Goal: Task Accomplishment & Management: Complete application form

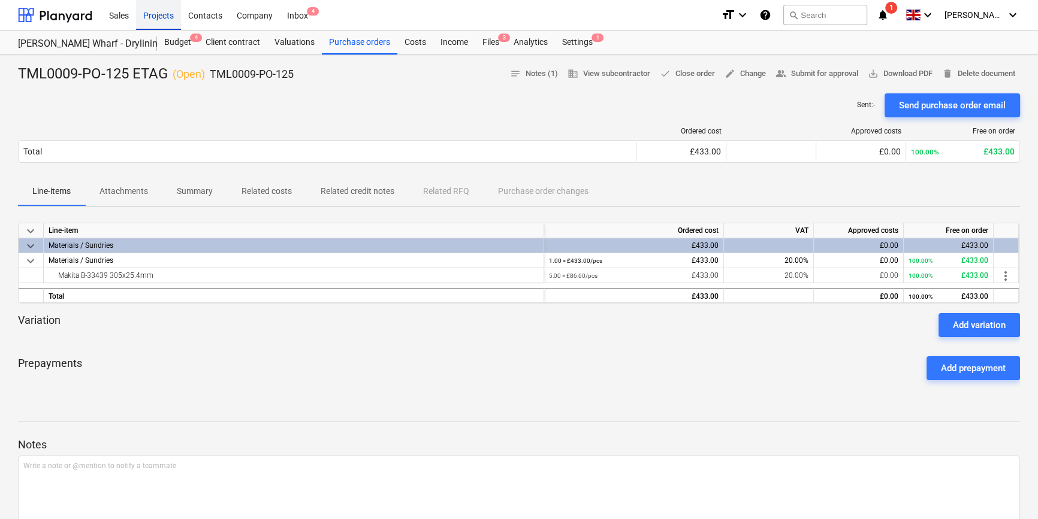
click at [161, 14] on div "Projects" at bounding box center [158, 14] width 45 height 31
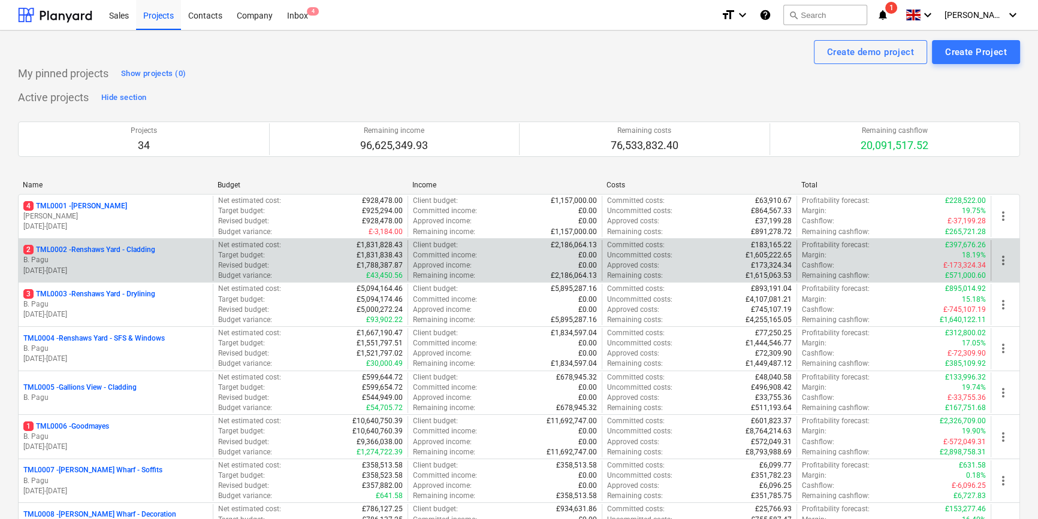
click at [145, 261] on p "B. Pagu" at bounding box center [115, 260] width 185 height 10
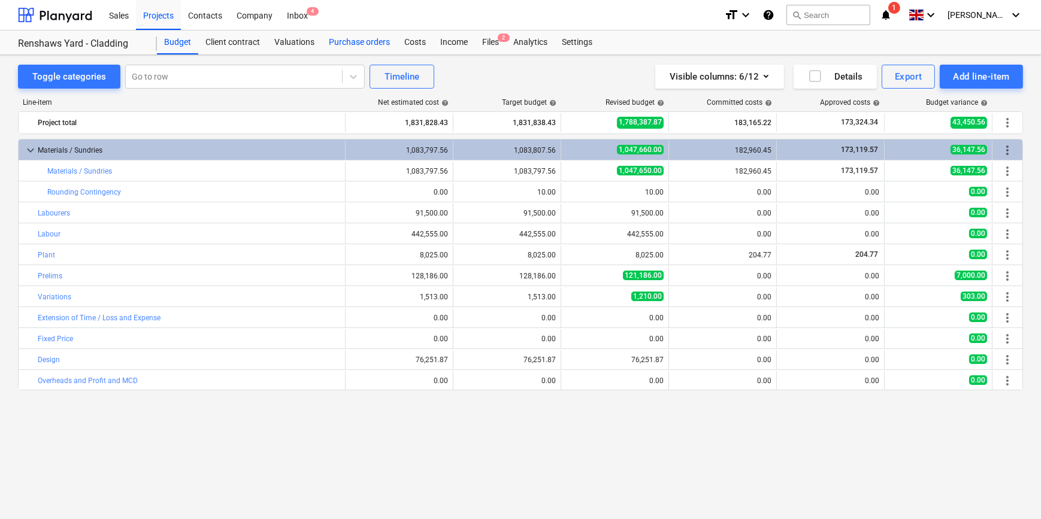
click at [371, 42] on div "Purchase orders" at bounding box center [359, 43] width 75 height 24
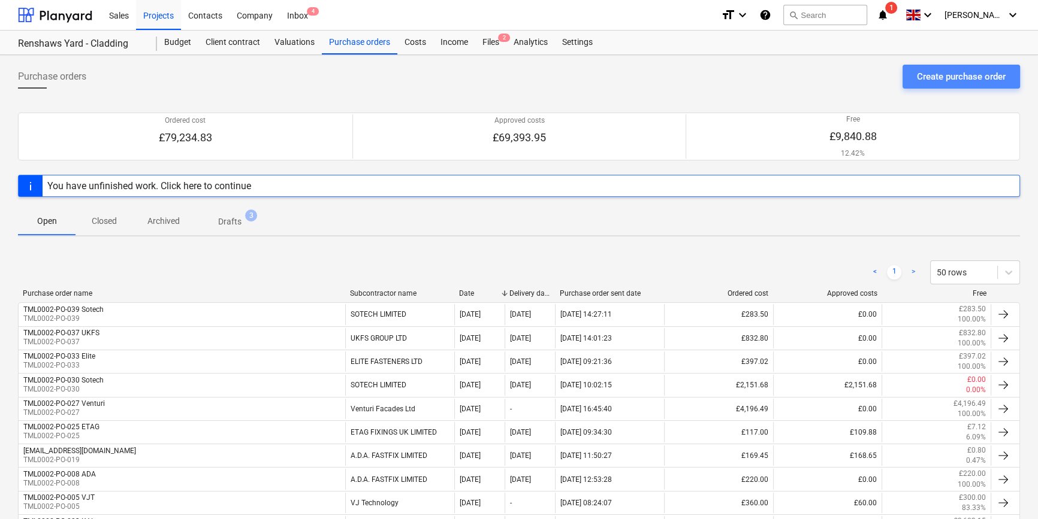
click at [938, 77] on div "Create purchase order" at bounding box center [961, 77] width 89 height 16
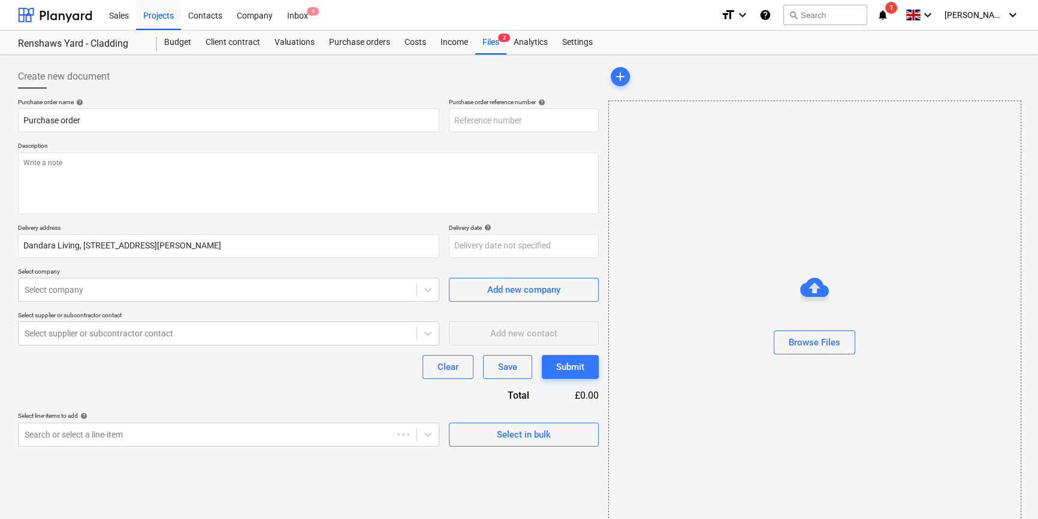
type textarea "x"
type input "TML0002-PO-048"
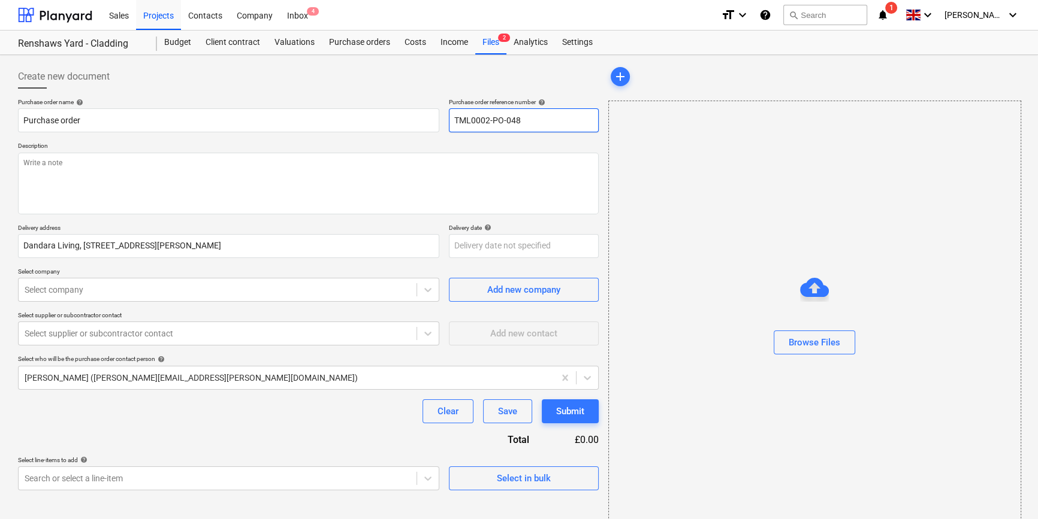
drag, startPoint x: 521, startPoint y: 117, endPoint x: 452, endPoint y: 117, distance: 68.9
click at [452, 117] on input "TML0002-PO-048" at bounding box center [524, 120] width 150 height 24
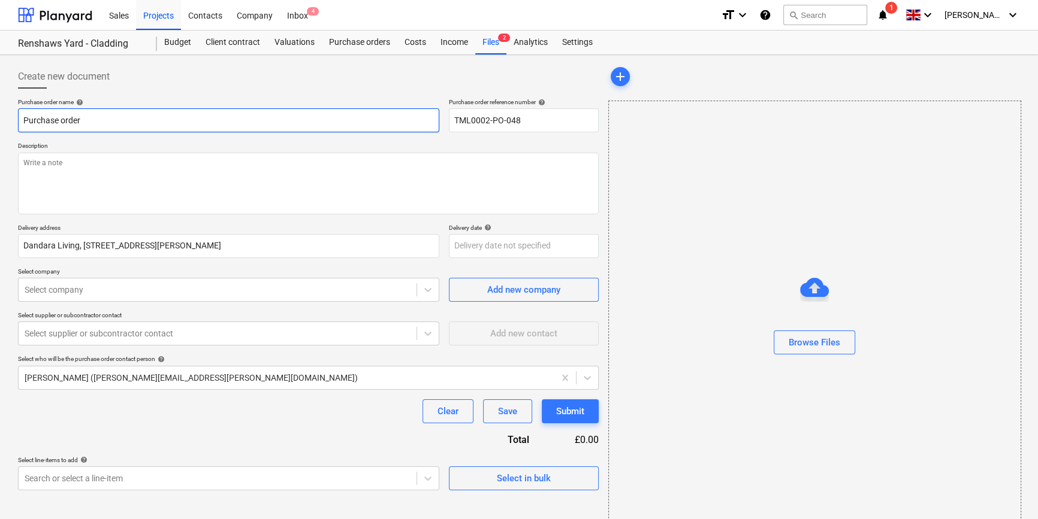
drag, startPoint x: 84, startPoint y: 120, endPoint x: 11, endPoint y: 120, distance: 73.1
click at [11, 120] on div "Create new document Purchase order name help Purchase order Purchase order refe…" at bounding box center [519, 300] width 1038 height 491
paste input "TML0002-PO-048"
type textarea "x"
type input "TML0002-PO-048"
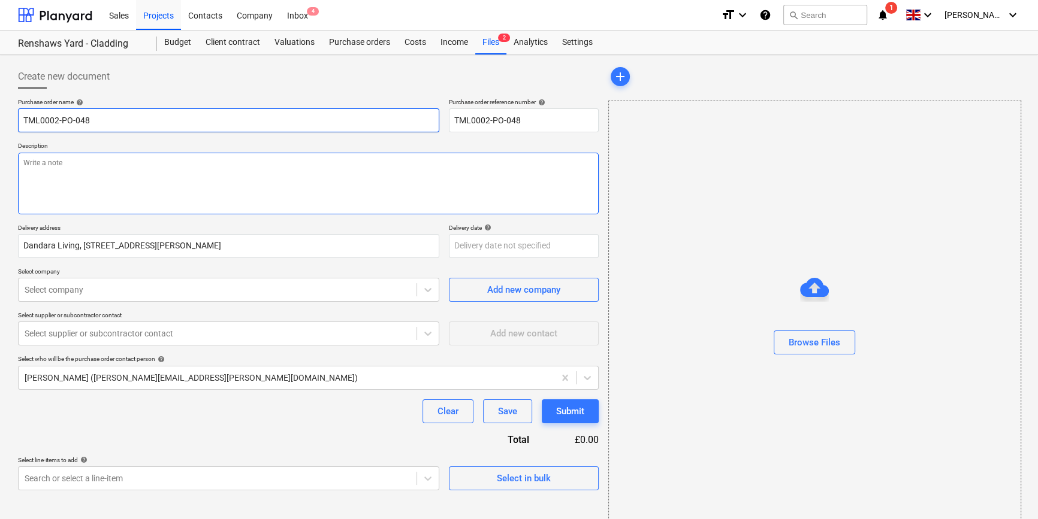
type textarea "x"
type input "TML0002-PO-048"
type textarea "x"
type input "TML0002-PO-048 V"
type textarea "x"
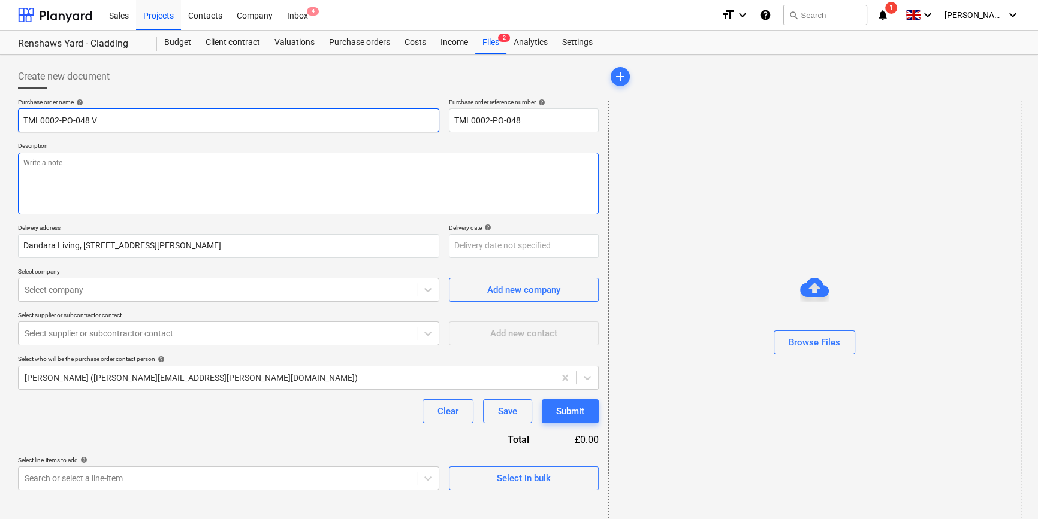
type input "TML0002-PO-048 Ve"
type textarea "x"
type input "TML0002-PO-048 Ven"
type textarea "x"
type input "TML0002-PO-048 Vent"
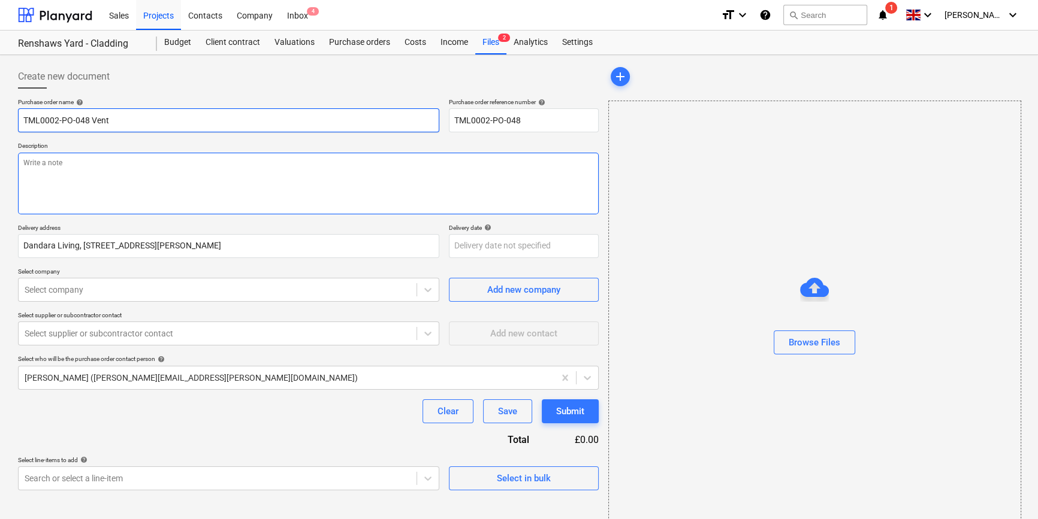
type textarea "x"
type input "TML0002-PO-048 Ventu"
type textarea "x"
type input "TML0002-PO-048 Ventur"
type textarea "x"
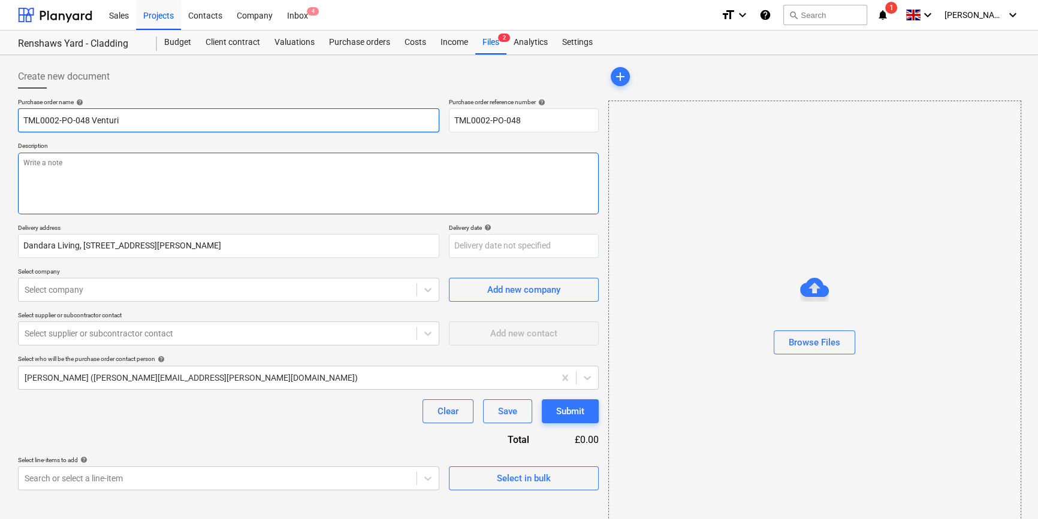
type input "TML0002-PO-048 Venturi"
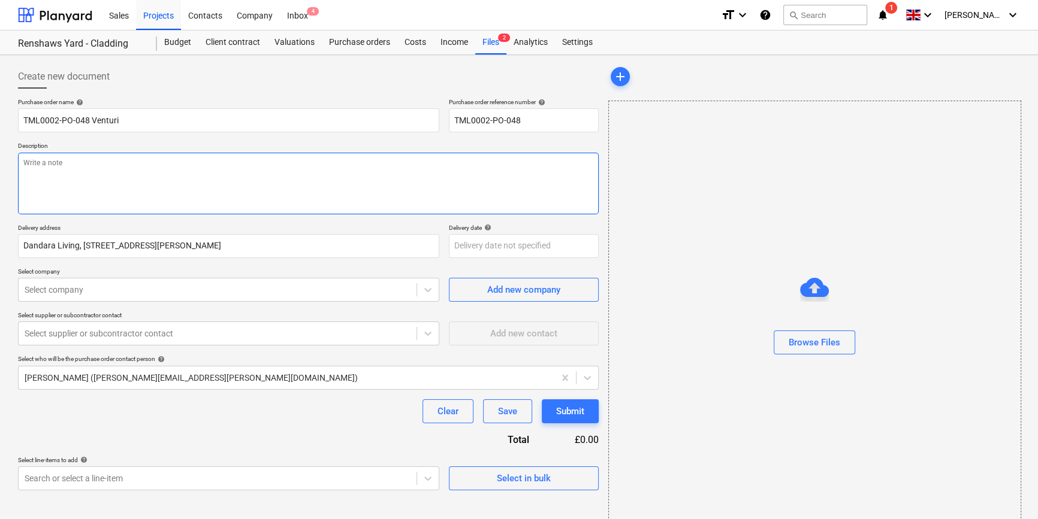
click at [55, 181] on textarea at bounding box center [308, 184] width 581 height 62
type textarea "x"
type textarea "S"
type textarea "x"
type textarea "Si"
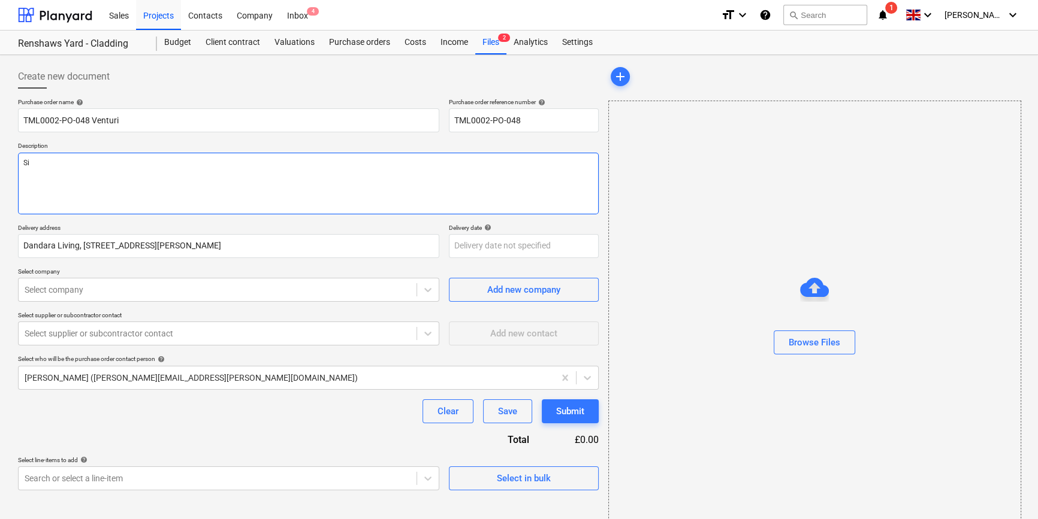
type textarea "x"
type textarea "Sit"
type textarea "x"
type textarea "Site"
type textarea "x"
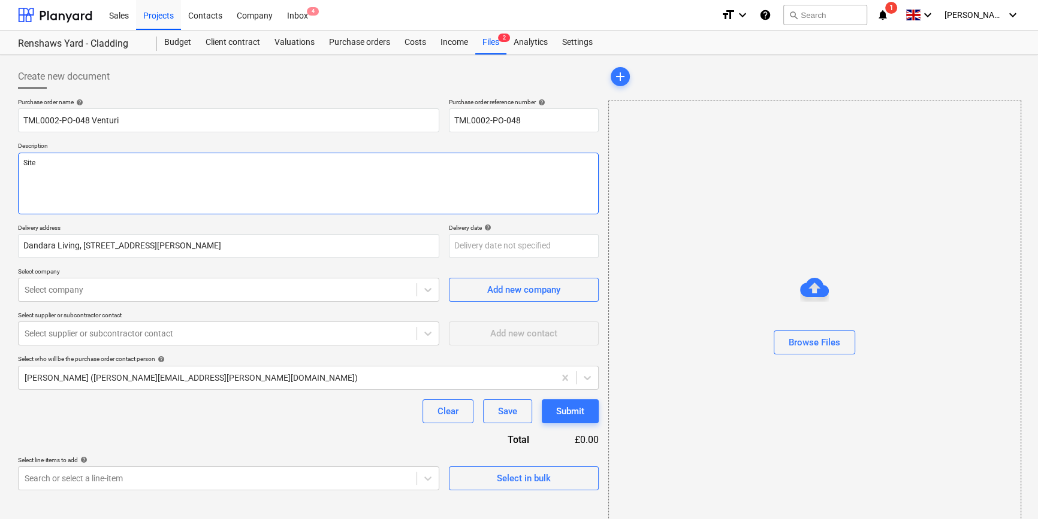
type textarea "Site"
type textarea "x"
type textarea "Site c"
type textarea "x"
type textarea "Site co"
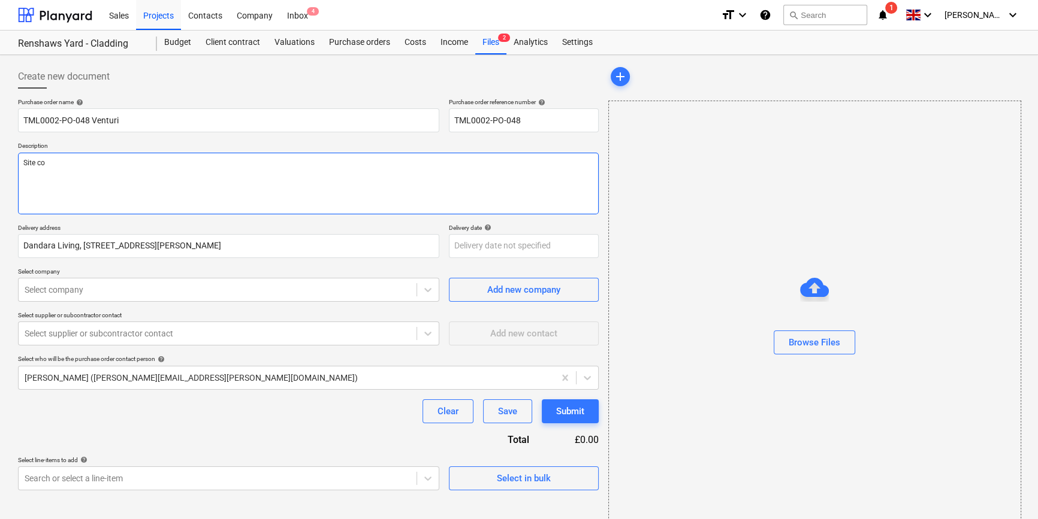
type textarea "x"
type textarea "Site con"
type textarea "x"
type textarea "Site cont"
type textarea "x"
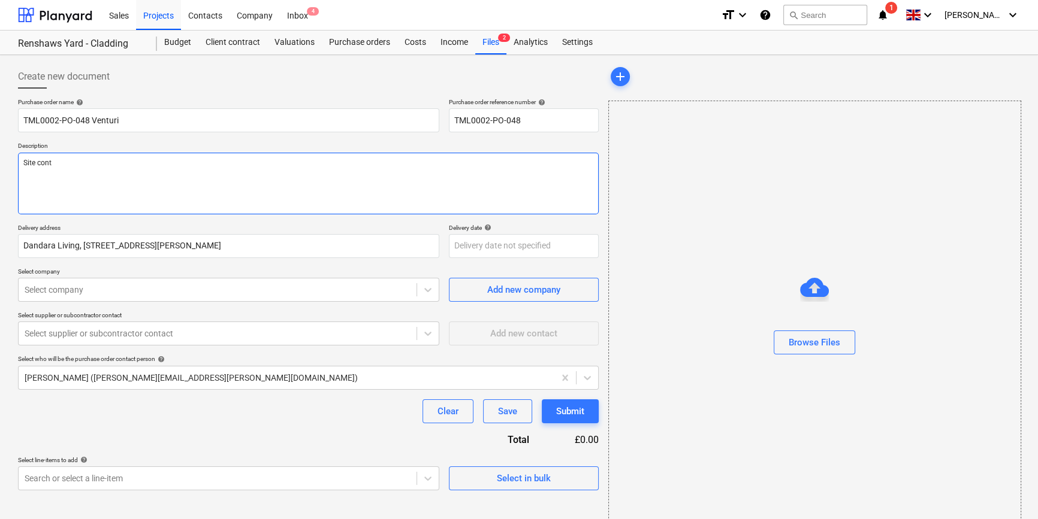
type textarea "Site conta"
type textarea "x"
type textarea "Site contac"
type textarea "x"
type textarea "Site contact"
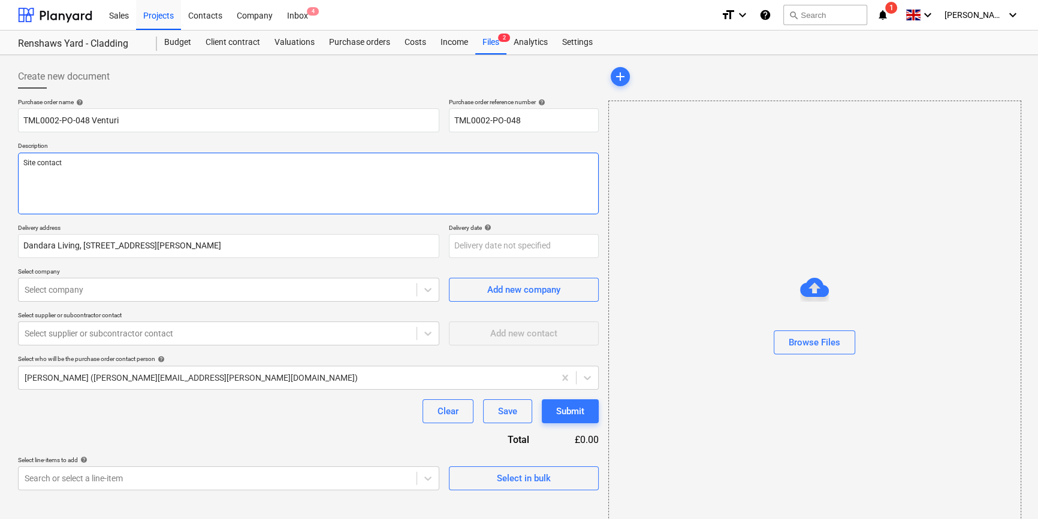
type textarea "x"
type textarea "Site contact"
type textarea "x"
type textarea "Site contact P"
type textarea "x"
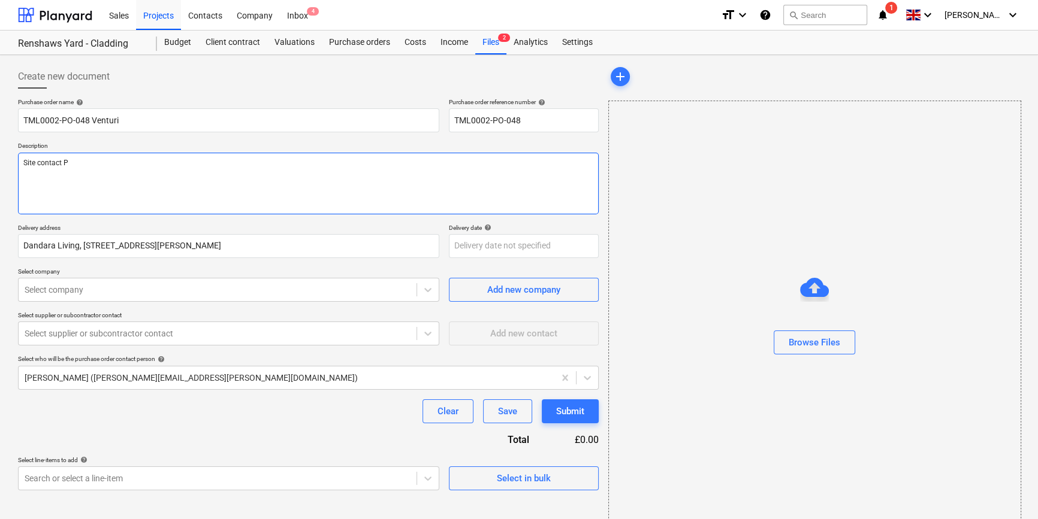
type textarea "Site contact Pe"
type textarea "x"
type textarea "Site contact Ped"
type textarea "x"
type textarea "Site contact Pedz"
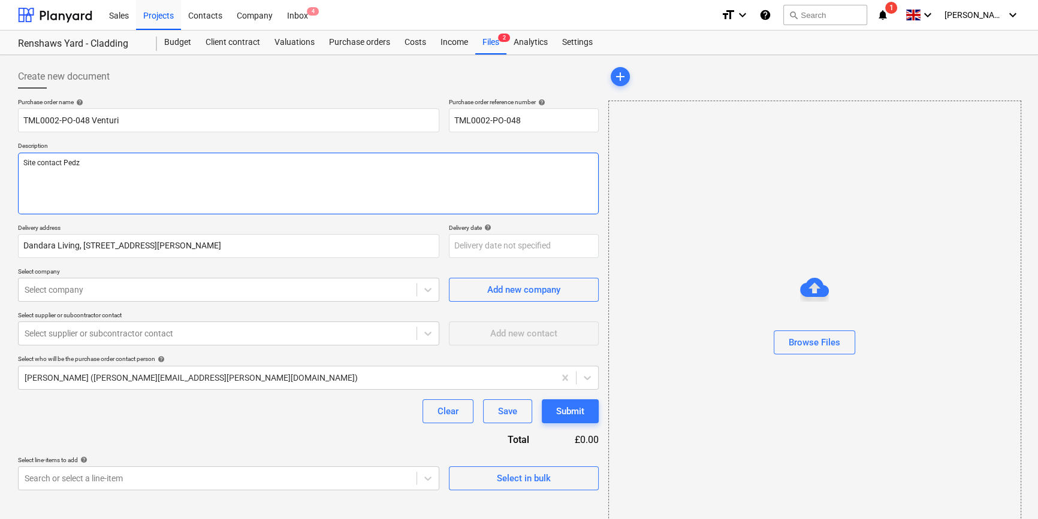
type textarea "x"
type textarea "Site contact Pedzi"
type textarea "x"
type textarea "Site contact Pedzi"
click at [105, 168] on textarea "Site contact Pedzi" at bounding box center [308, 184] width 581 height 62
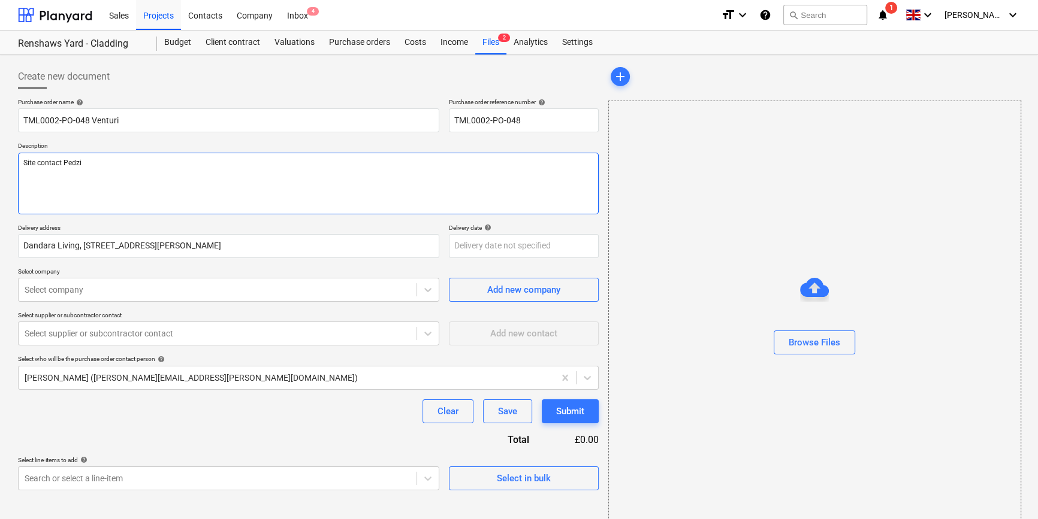
type textarea "x"
type textarea "Site contact Pedzi 0"
type textarea "x"
type textarea "Site contact Pedzi 07"
type textarea "x"
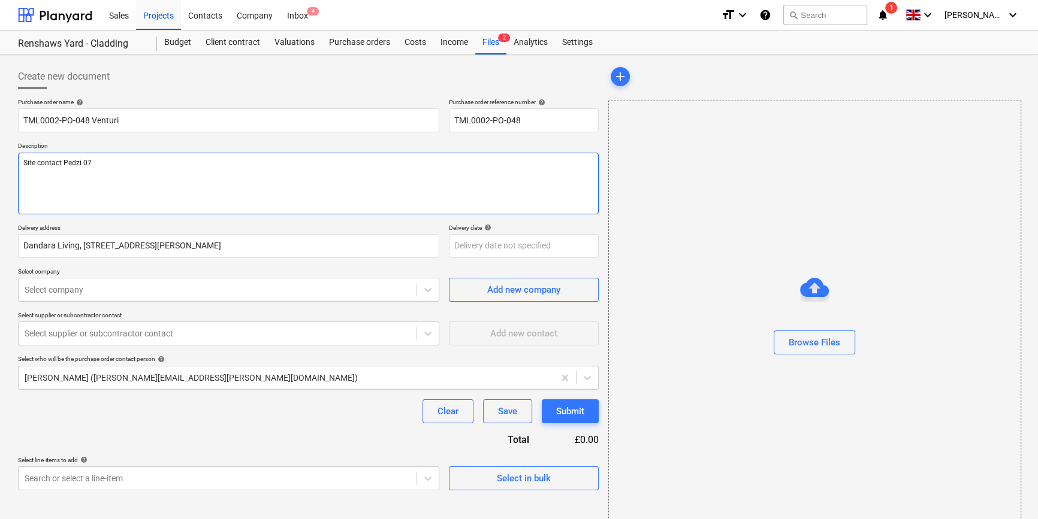
type textarea "Site contact Pedzi 075"
type textarea "x"
type textarea "Site contact Pedzi 0754"
type textarea "x"
type textarea "Site contact Pedzi 07547"
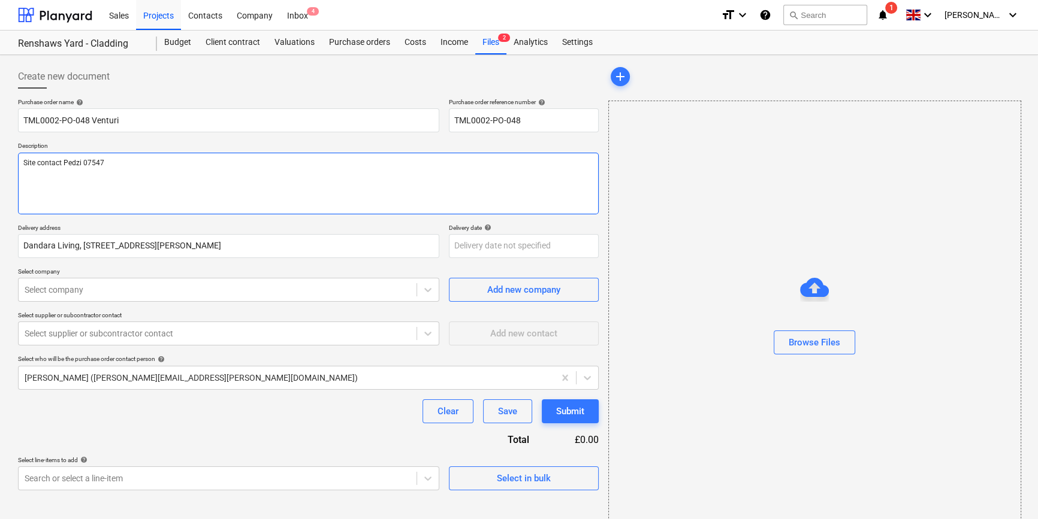
type textarea "x"
type textarea "Site contact Pedzi 07547"
type textarea "x"
type textarea "Site contact Pedzi 07547 6"
type textarea "x"
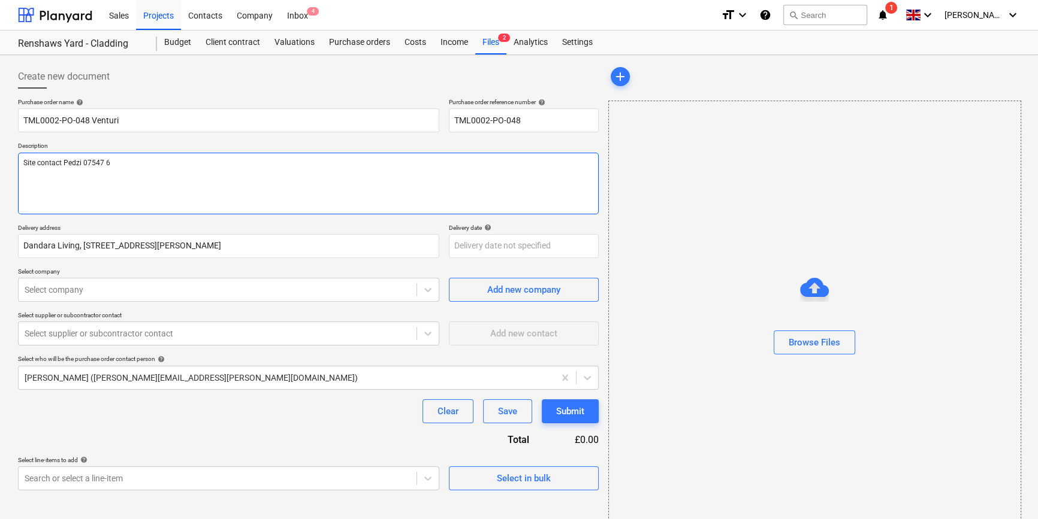
type textarea "Site contact Pedzi [PHONE_NUMBER]"
type textarea "x"
type textarea "Site contact Pedzi [PHONE_NUMBER]"
type textarea "x"
type textarea "Site contact Pedzi [PHONE_NUMBER]"
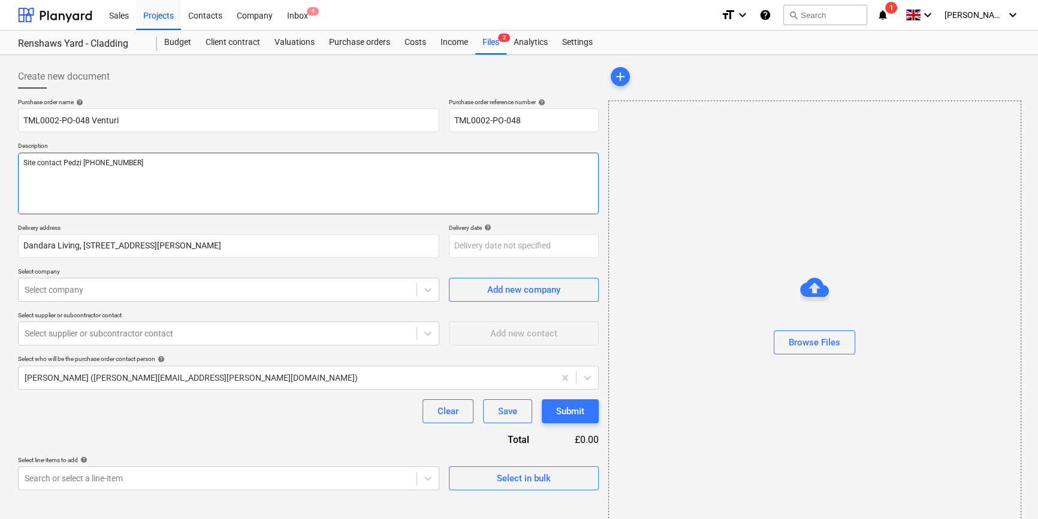
type textarea "x"
type textarea "Site contact Pedzi [PHONE_NUMBER]"
type textarea "x"
type textarea "Site contact Pedzi [PHONE_NUMBER]"
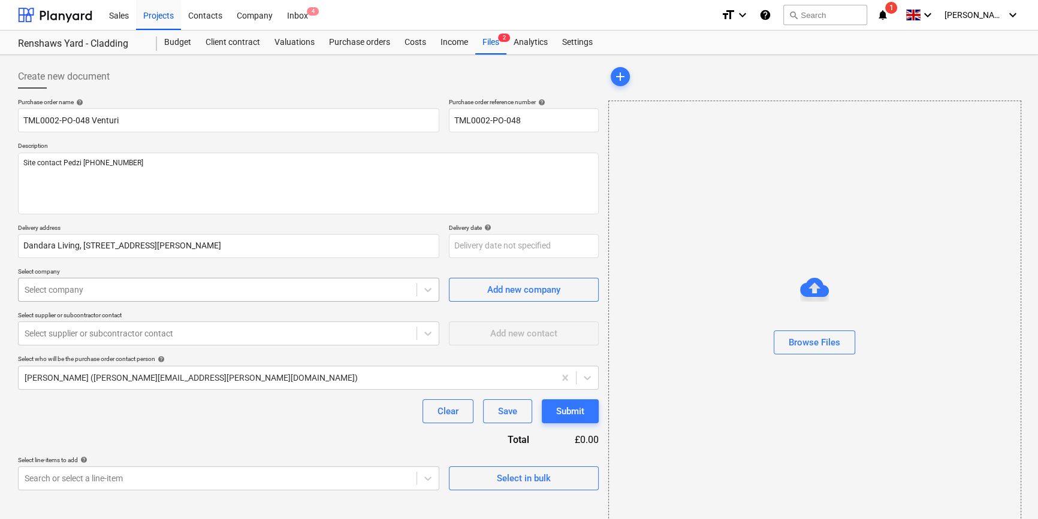
type textarea "x"
click at [123, 288] on div at bounding box center [218, 290] width 386 height 12
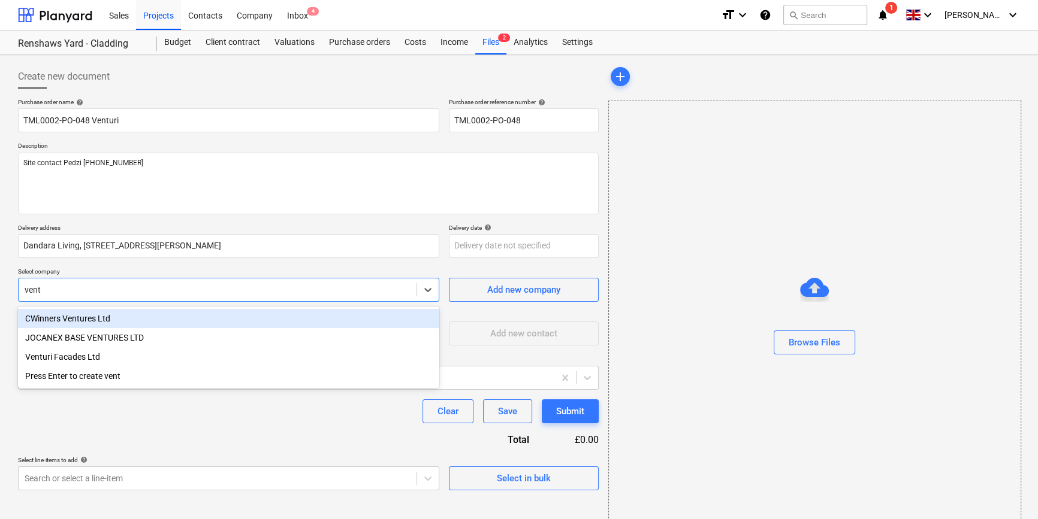
type input "ventu"
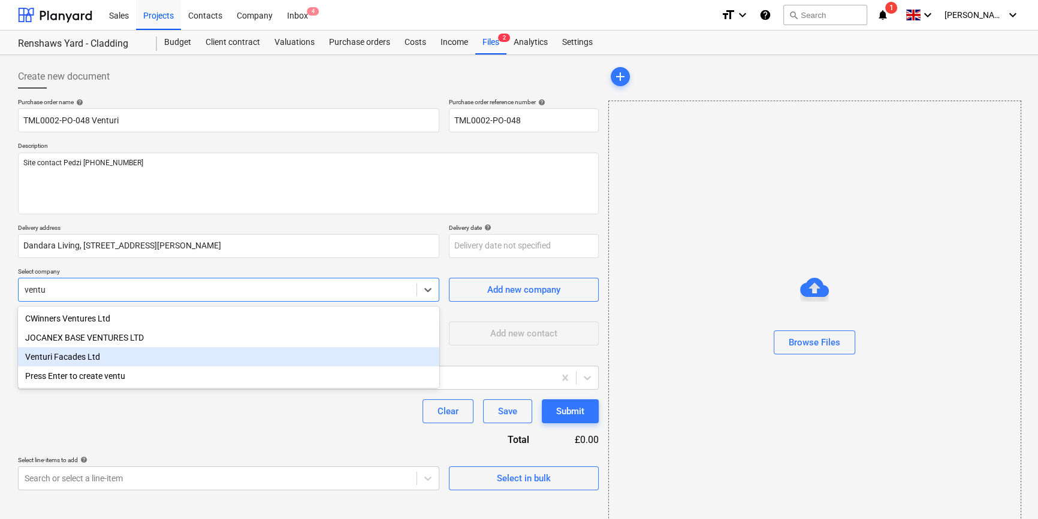
click at [71, 353] on div "Venturi Facades Ltd" at bounding box center [228, 356] width 421 height 19
type textarea "x"
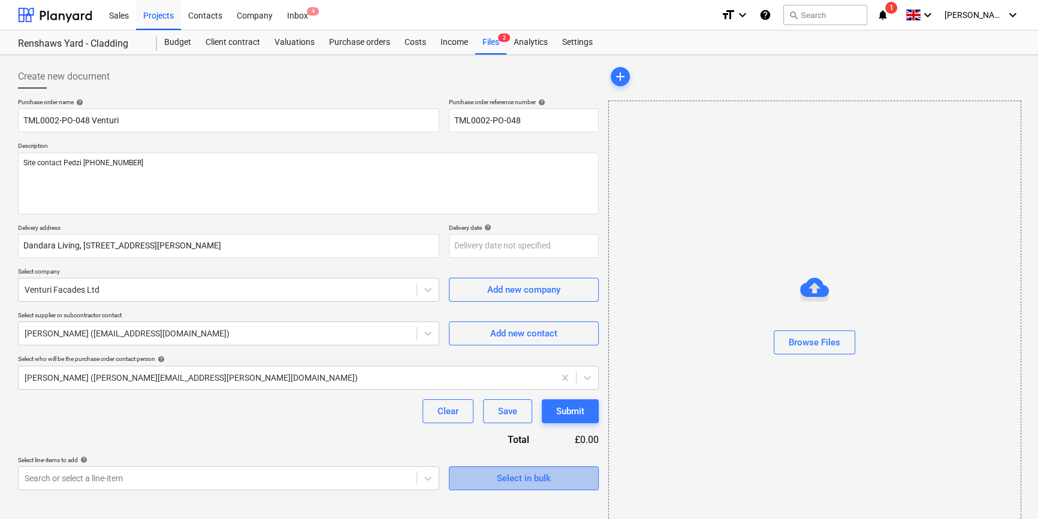
click at [504, 479] on div "Select in bulk" at bounding box center [524, 479] width 54 height 16
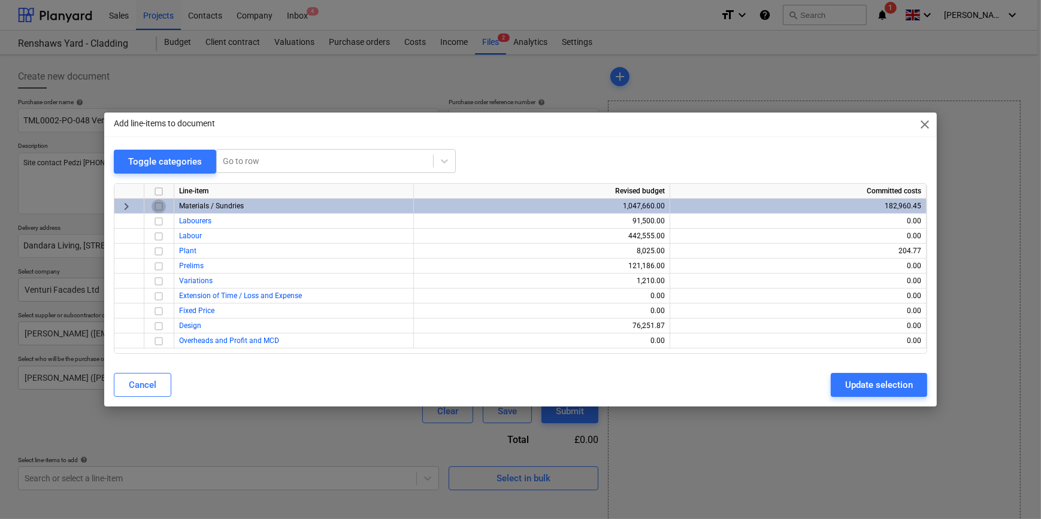
click at [160, 206] on input "checkbox" at bounding box center [159, 207] width 14 height 14
click at [844, 383] on button "Update selection" at bounding box center [879, 385] width 96 height 24
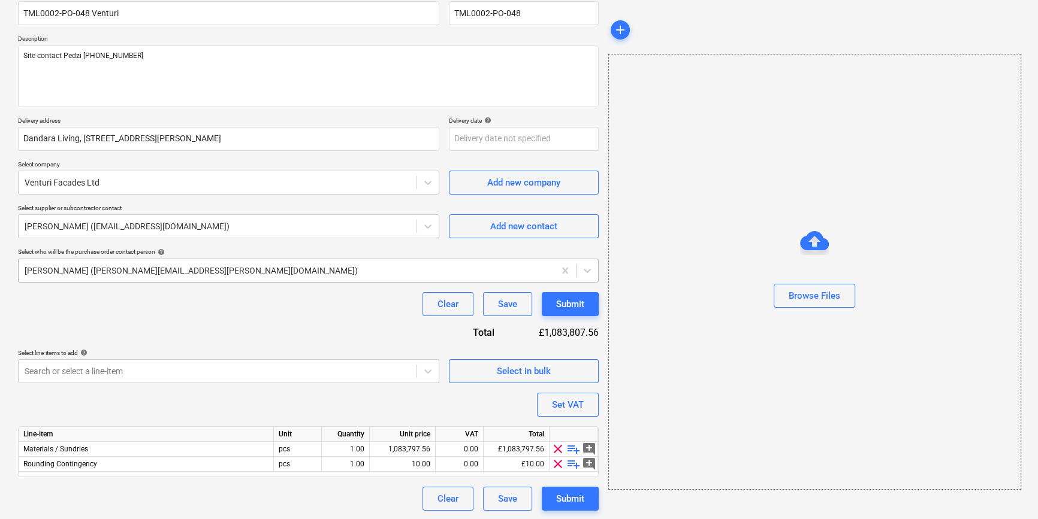
scroll to position [108, 0]
click at [555, 464] on span "clear" at bounding box center [558, 464] width 14 height 14
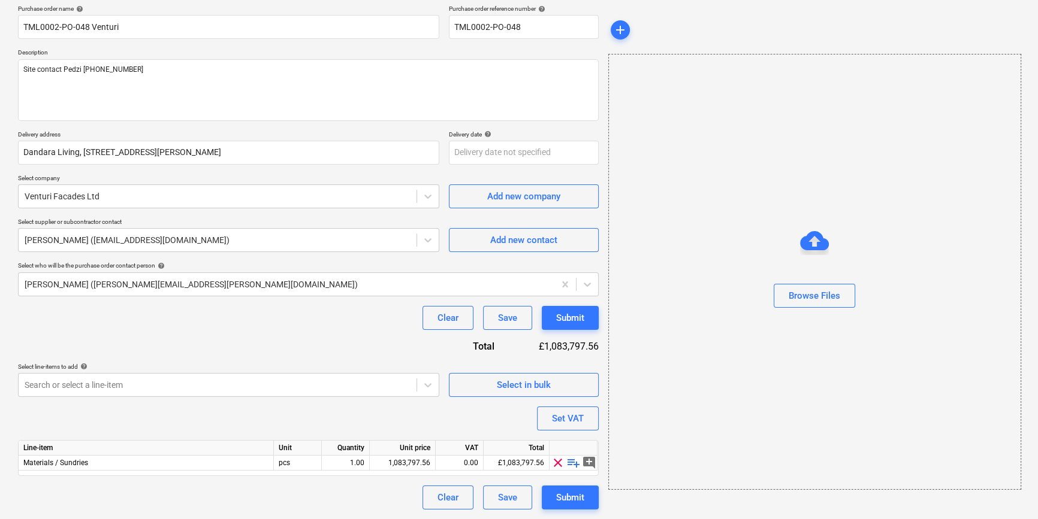
scroll to position [93, 0]
drag, startPoint x: 581, startPoint y: 466, endPoint x: 572, endPoint y: 465, distance: 8.4
click at [572, 465] on span "playlist_add" at bounding box center [573, 464] width 14 height 14
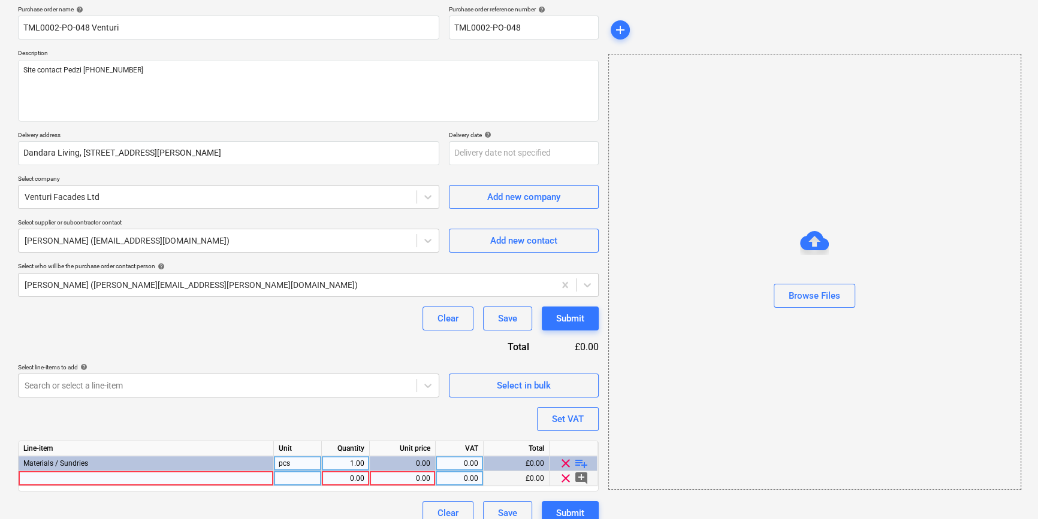
click at [44, 479] on div at bounding box center [146, 479] width 255 height 15
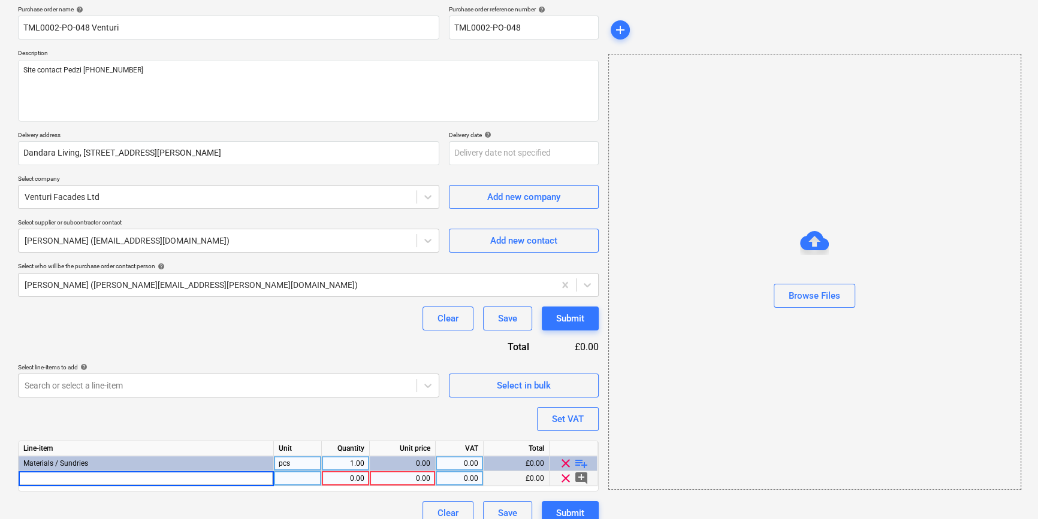
type textarea "x"
type input "Block A cills"
click at [415, 479] on div "0.00" at bounding box center [402, 479] width 56 height 15
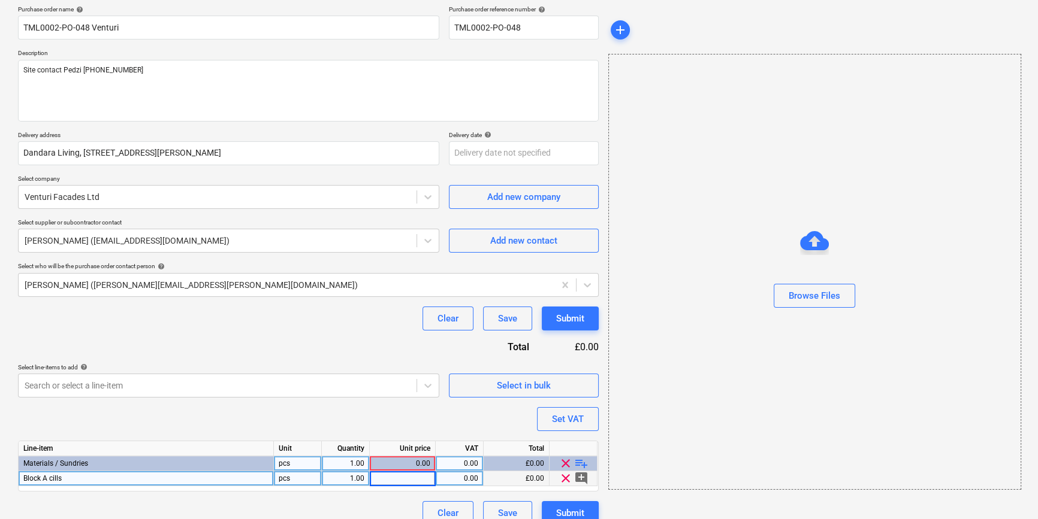
type textarea "x"
type input "31253.24"
type textarea "x"
type input "20"
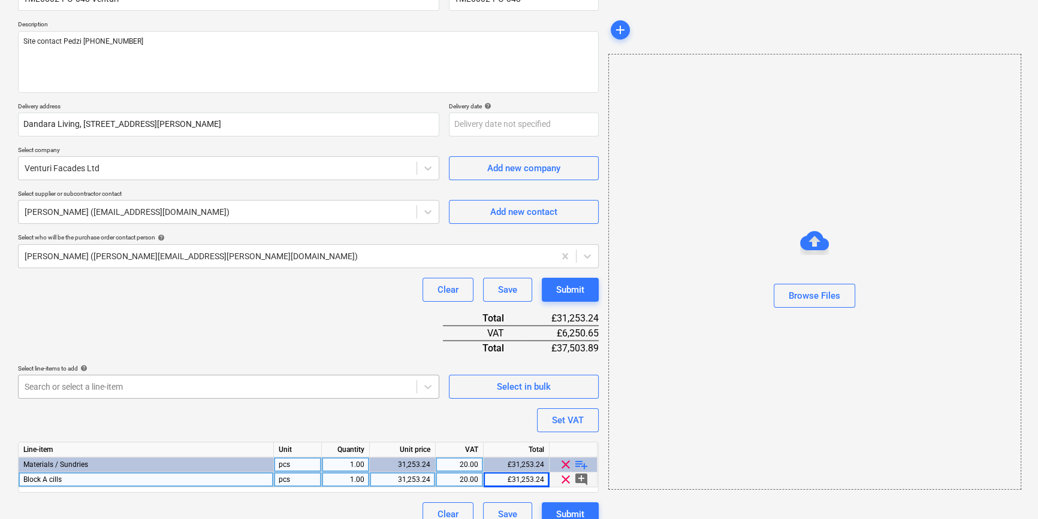
scroll to position [138, 0]
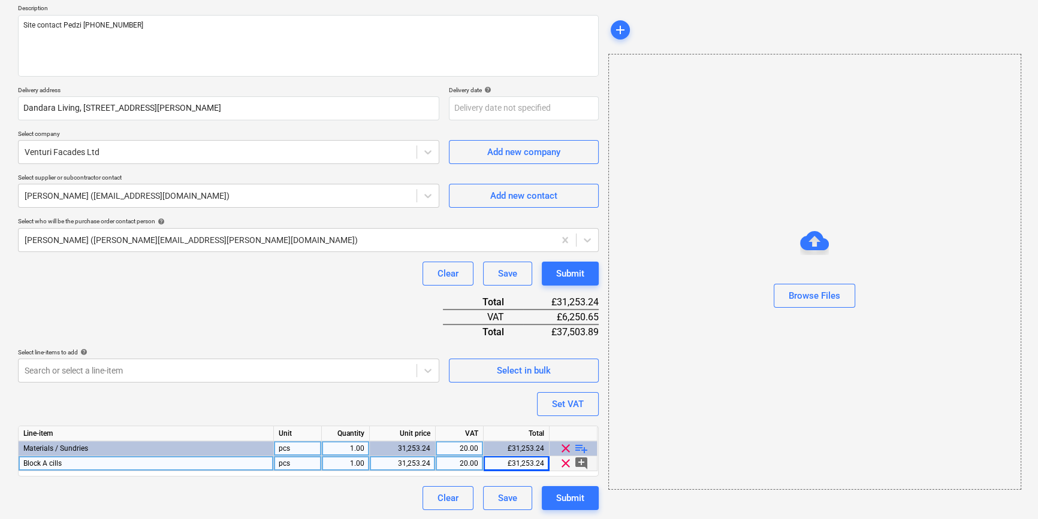
click at [581, 448] on span "playlist_add" at bounding box center [581, 449] width 14 height 14
type textarea "x"
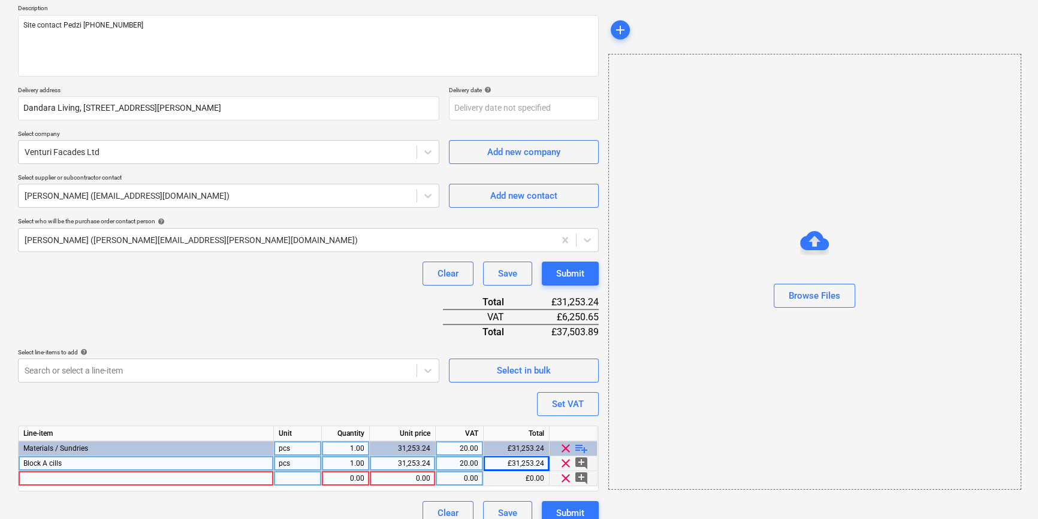
click at [35, 478] on div at bounding box center [146, 479] width 255 height 15
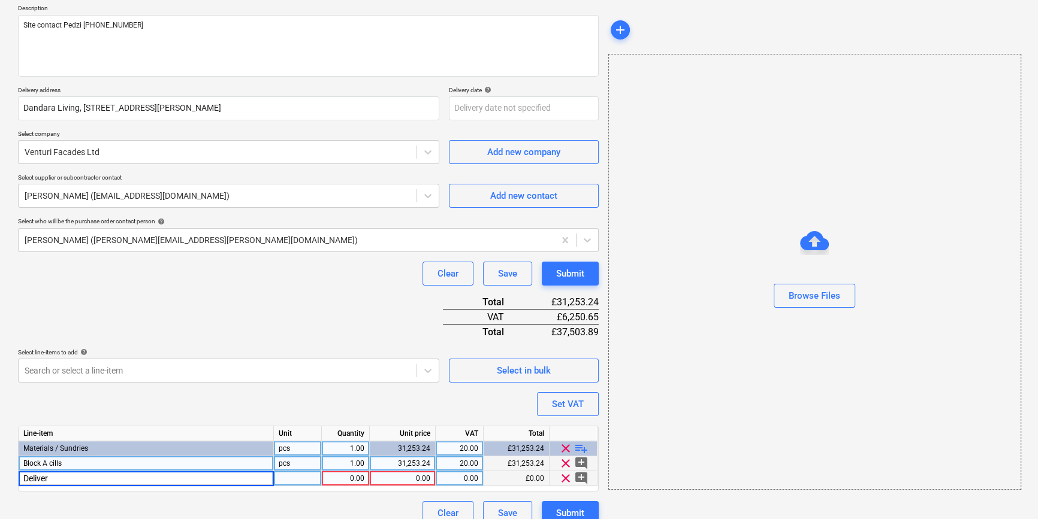
type input "Delivery"
type textarea "x"
type input "900"
type textarea "x"
type input "20"
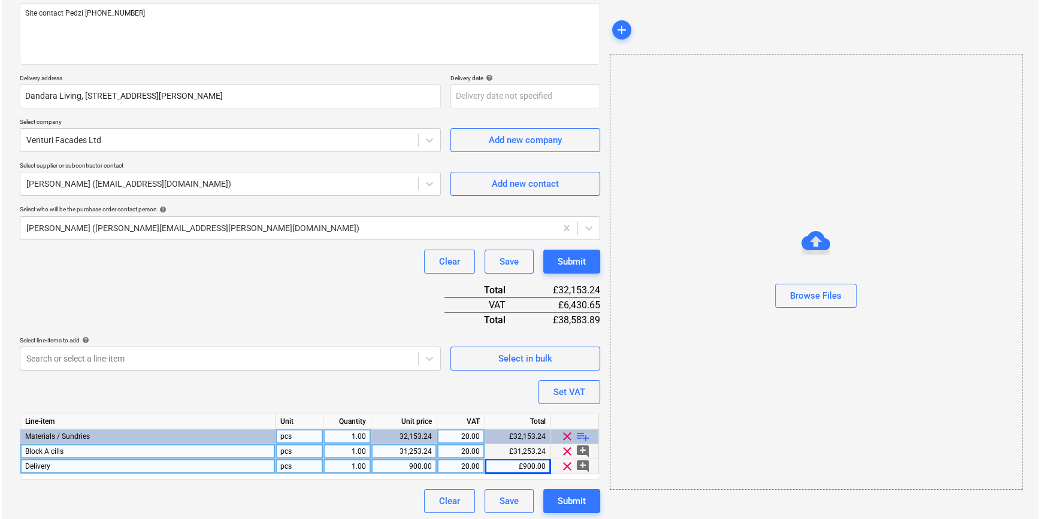
scroll to position [153, 0]
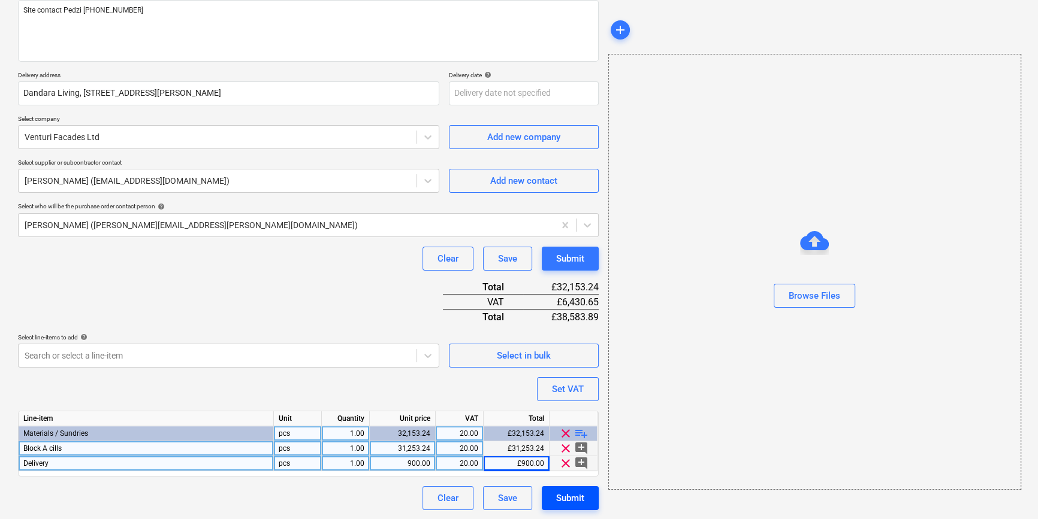
click at [579, 497] on div "Submit" at bounding box center [570, 499] width 28 height 16
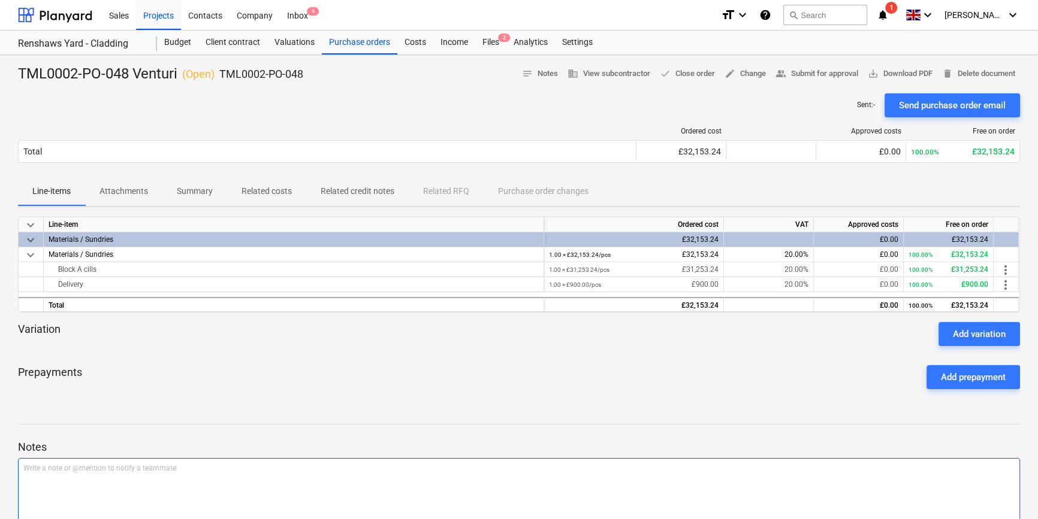
click at [75, 477] on div "Write a note or @mention to notify a teammate [PERSON_NAME]" at bounding box center [519, 493] width 1002 height 71
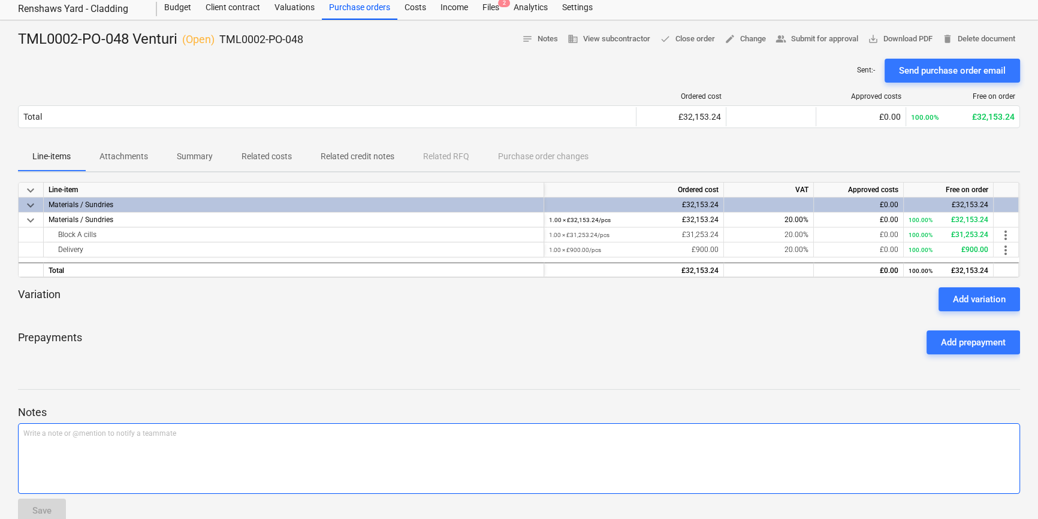
scroll to position [57, 0]
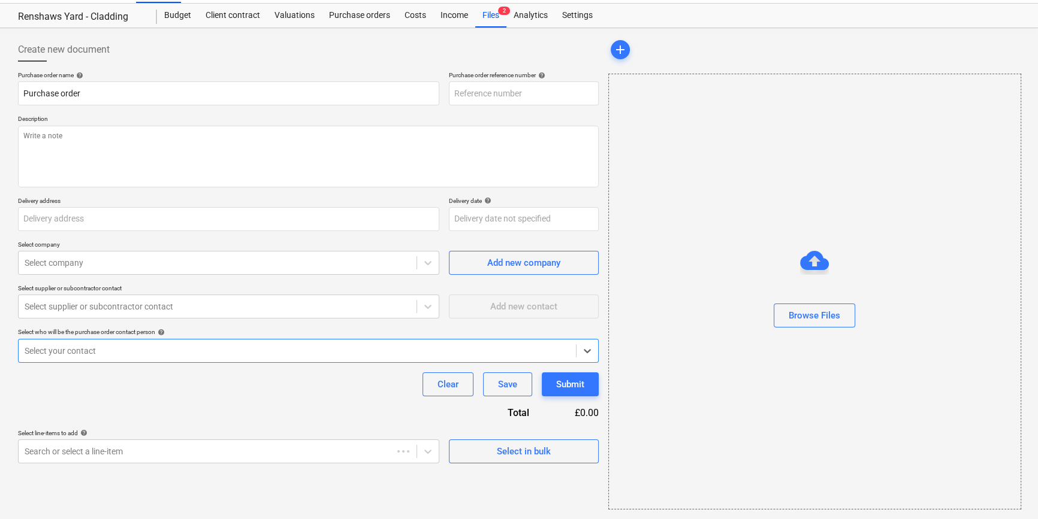
type textarea "x"
type input "TML0002-PO-048"
type input "Dandara Living, [STREET_ADDRESS][PERSON_NAME]"
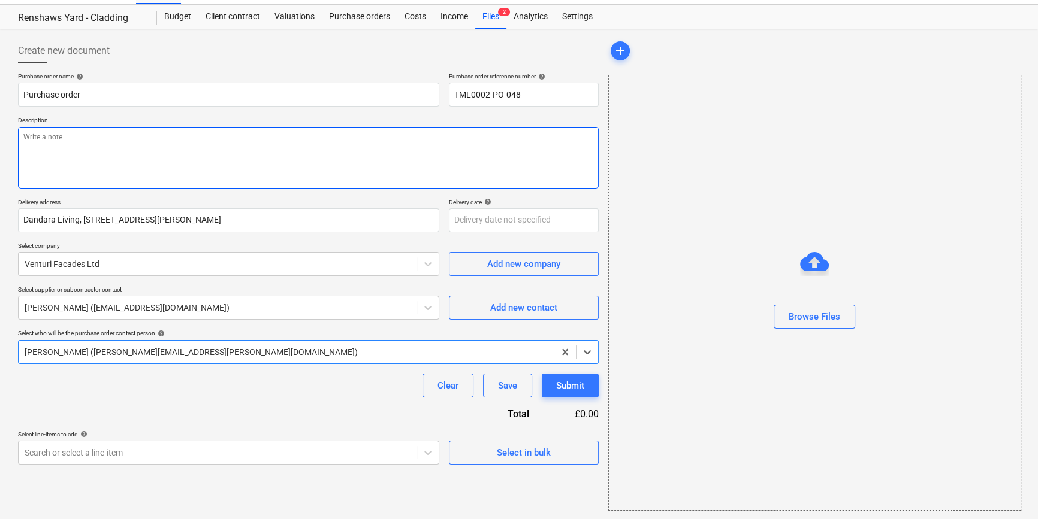
click at [53, 146] on textarea at bounding box center [308, 158] width 581 height 62
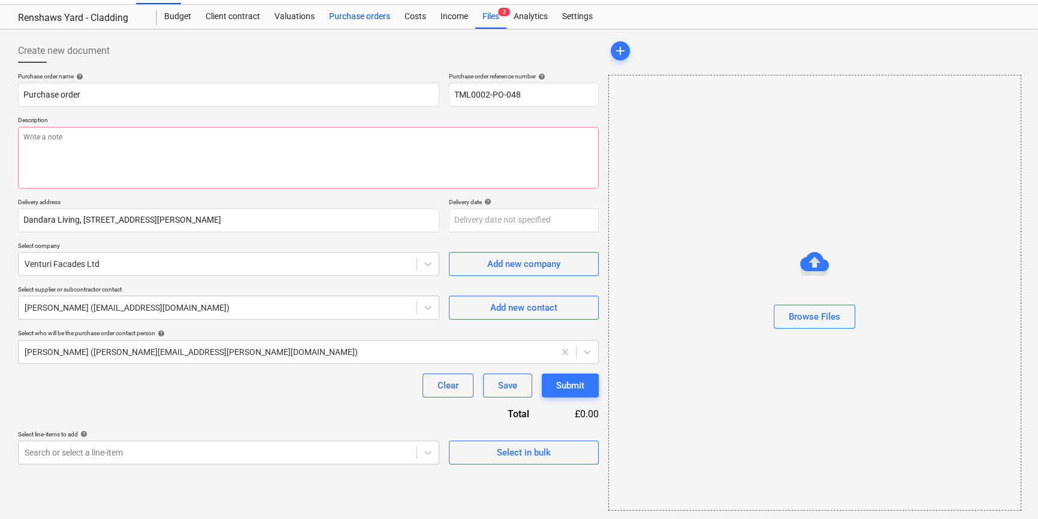
click at [357, 14] on div "Purchase orders" at bounding box center [359, 17] width 75 height 24
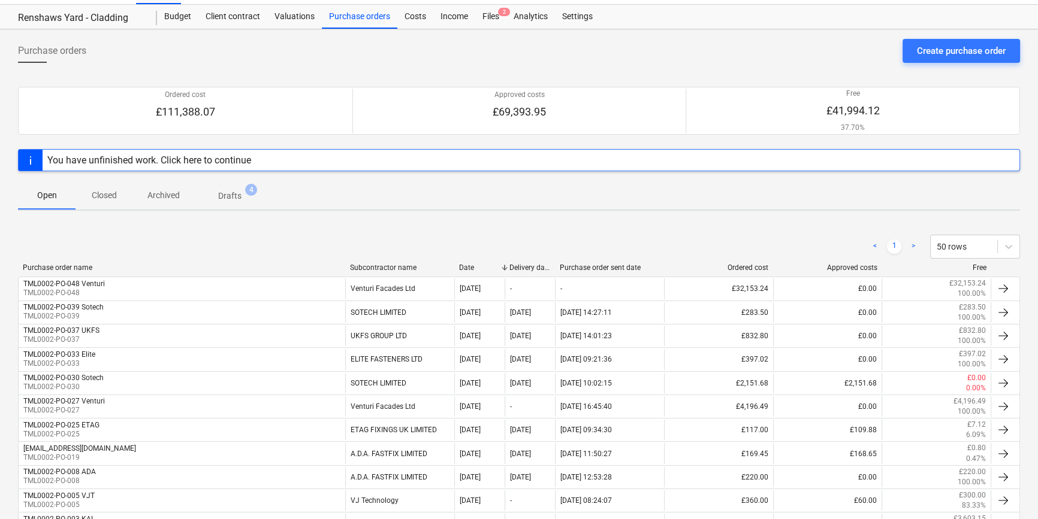
click at [226, 192] on p "Drafts" at bounding box center [229, 196] width 23 height 13
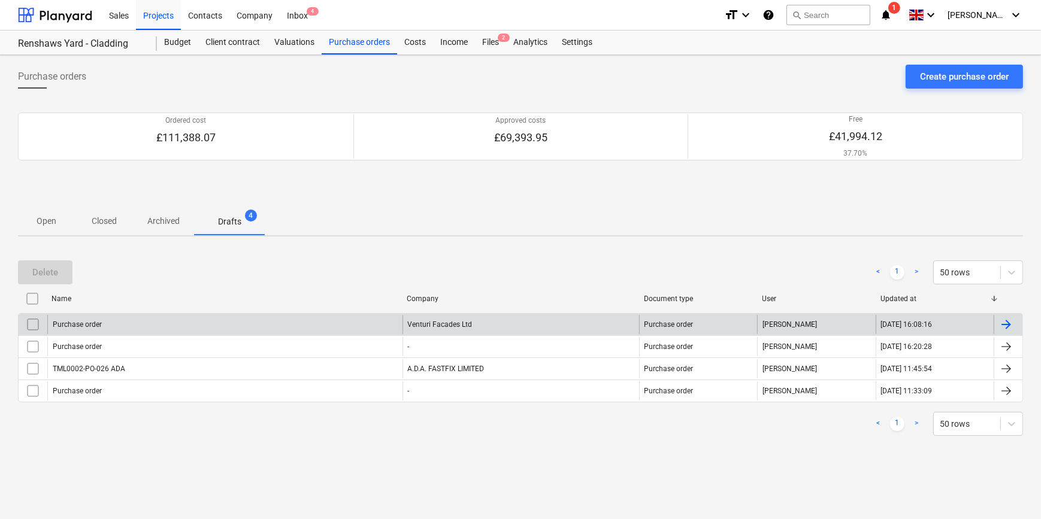
click at [1002, 324] on div at bounding box center [1006, 325] width 14 height 14
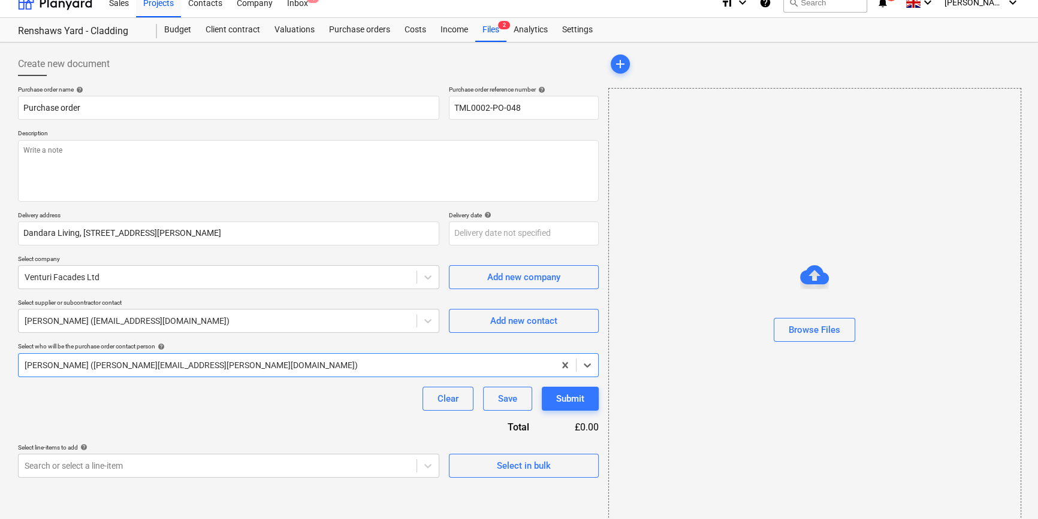
scroll to position [26, 0]
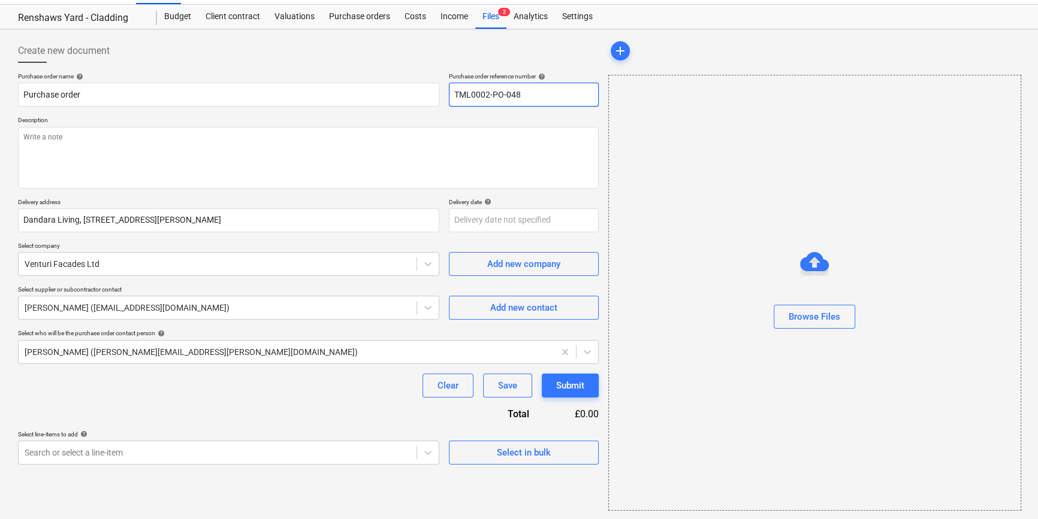
drag, startPoint x: 521, startPoint y: 92, endPoint x: 452, endPoint y: 92, distance: 69.5
click at [452, 92] on input "TML0002-PO-048" at bounding box center [524, 95] width 150 height 24
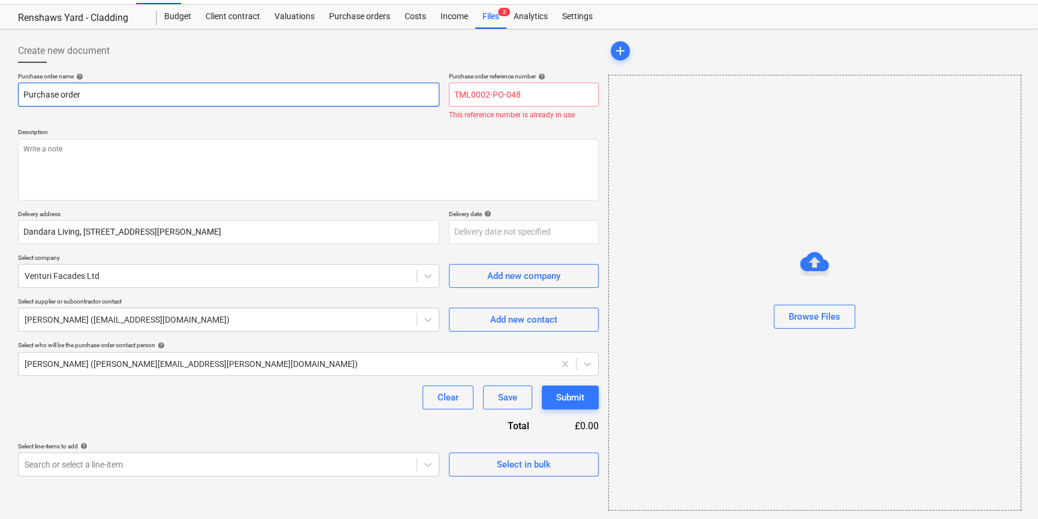
drag, startPoint x: 92, startPoint y: 95, endPoint x: 12, endPoint y: 96, distance: 80.3
click at [12, 96] on div "Create new document Purchase order name help Purchase order Purchase order refe…" at bounding box center [519, 274] width 1038 height 491
paste input "TML0002-PO-048"
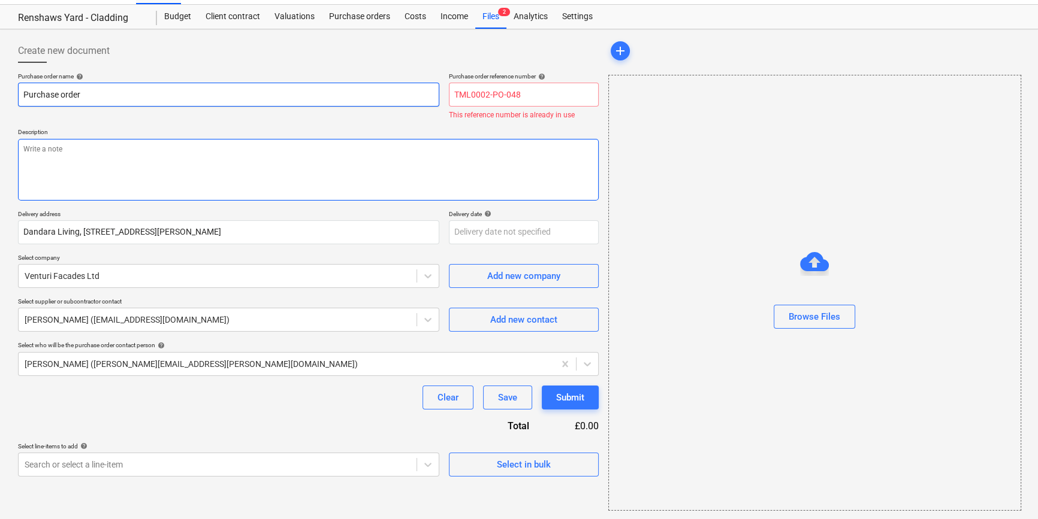
type textarea "x"
type input "TML0002-PO-048"
type textarea "x"
type input "TML0002-PO-048"
type textarea "x"
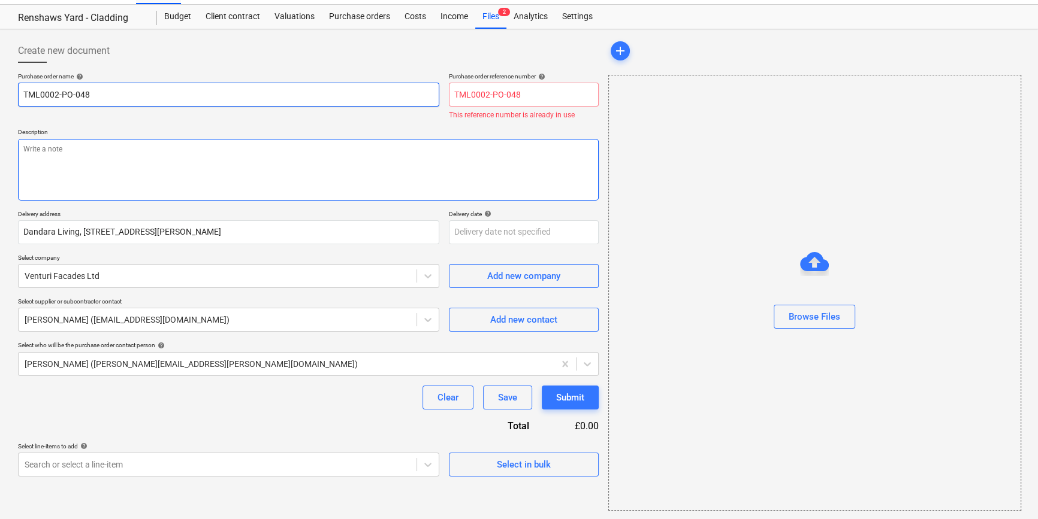
type input "TML0002-PO-048 V"
type textarea "x"
type input "TML0002-PO-048 Ve"
type textarea "x"
type input "TML0002-PO-048 Ven"
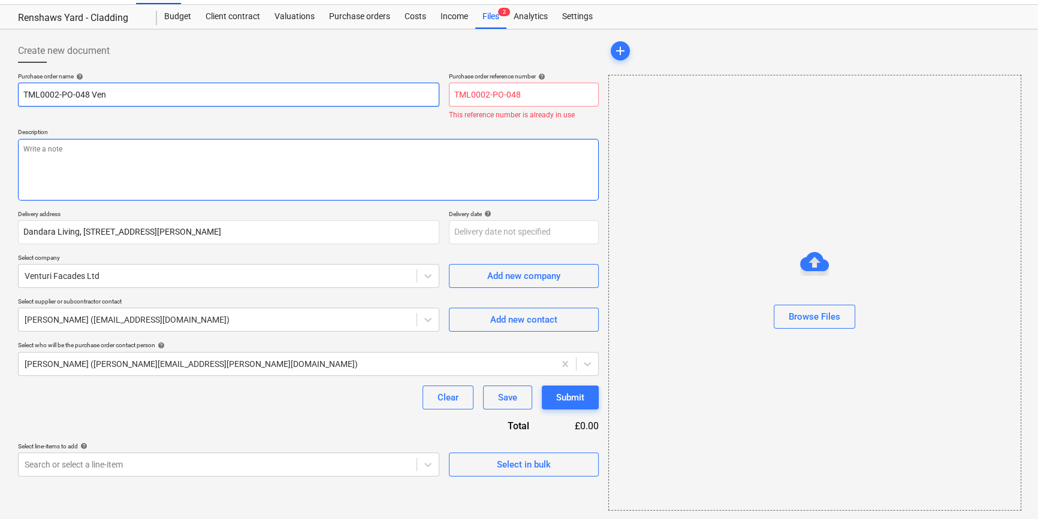
type textarea "x"
type input "TML0002-PO-048 Vent"
type textarea "x"
type input "TML0002-PO-048 Ventu"
type textarea "x"
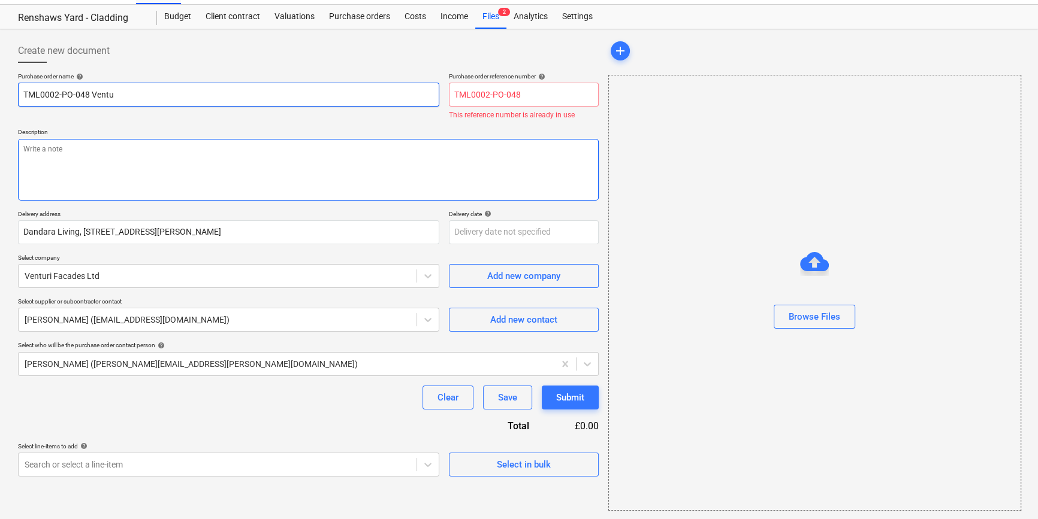
type input "TML0002-PO-048 Ventur"
type textarea "x"
type input "TML0002-PO-048 Venturi"
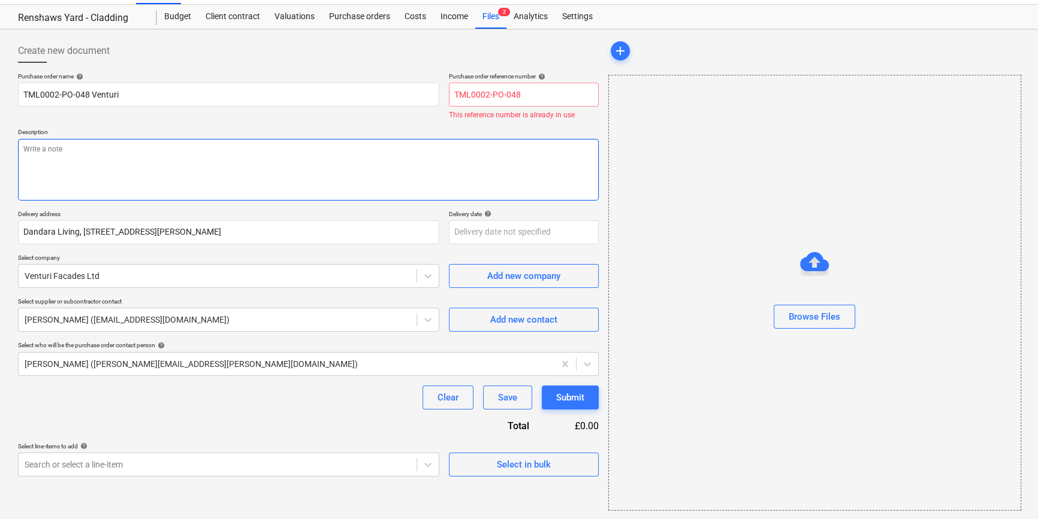
click at [71, 156] on textarea at bounding box center [308, 170] width 581 height 62
type textarea "x"
type textarea "P"
type textarea "x"
type textarea "Pe"
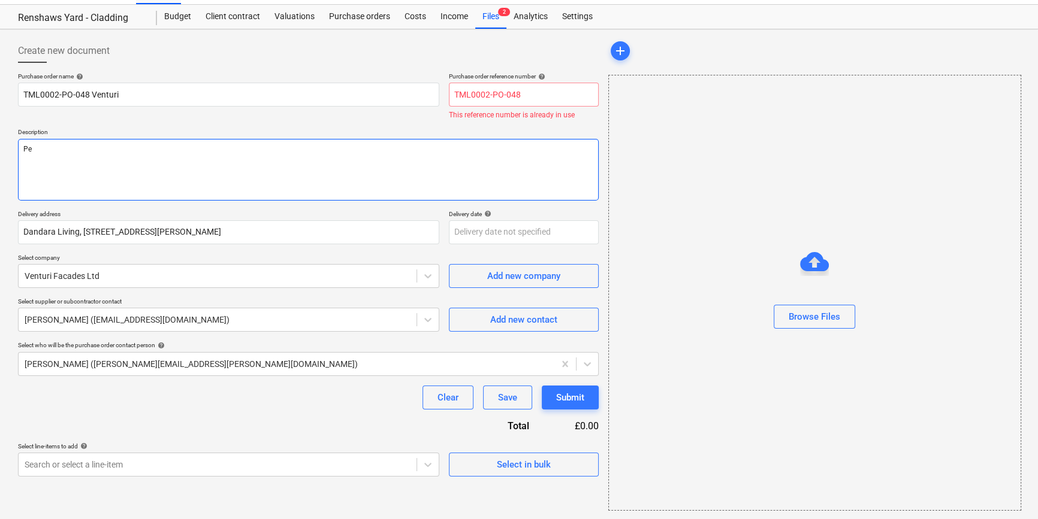
type textarea "x"
type textarea "Per"
type textarea "x"
type textarea "Per"
type textarea "x"
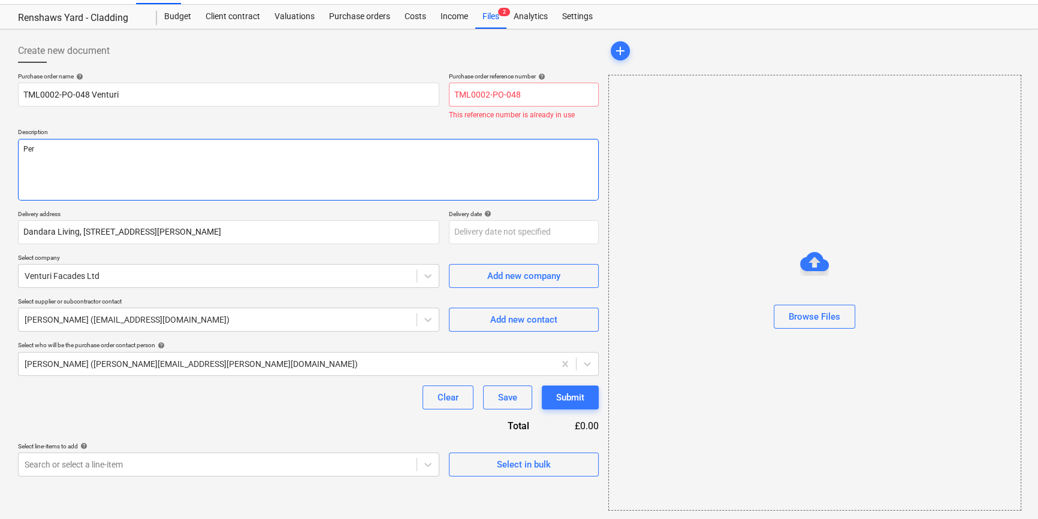
type textarea "Per q"
type textarea "x"
type textarea "Per qu"
type textarea "x"
type textarea "Per quo"
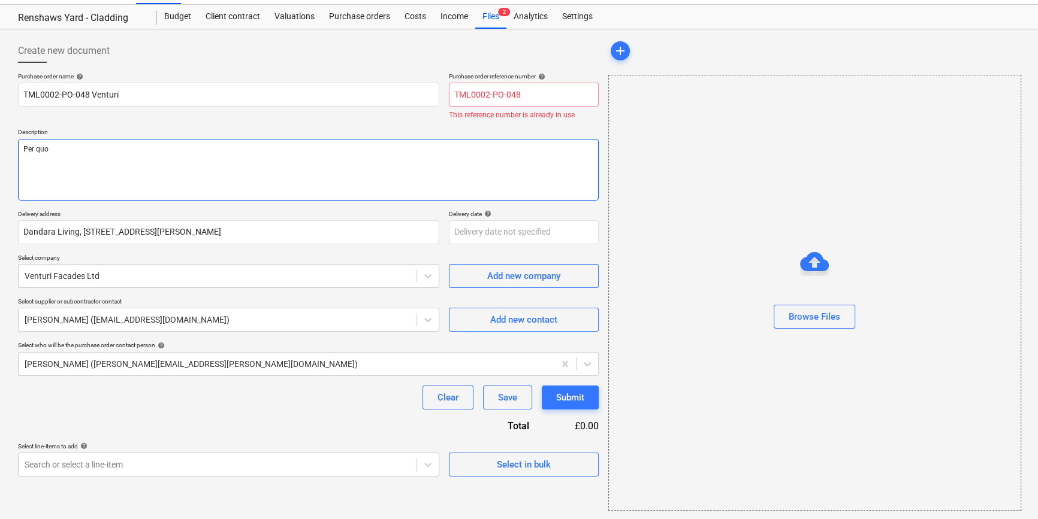
type textarea "x"
type textarea "Per quot"
type textarea "x"
type textarea "Per quote"
type textarea "x"
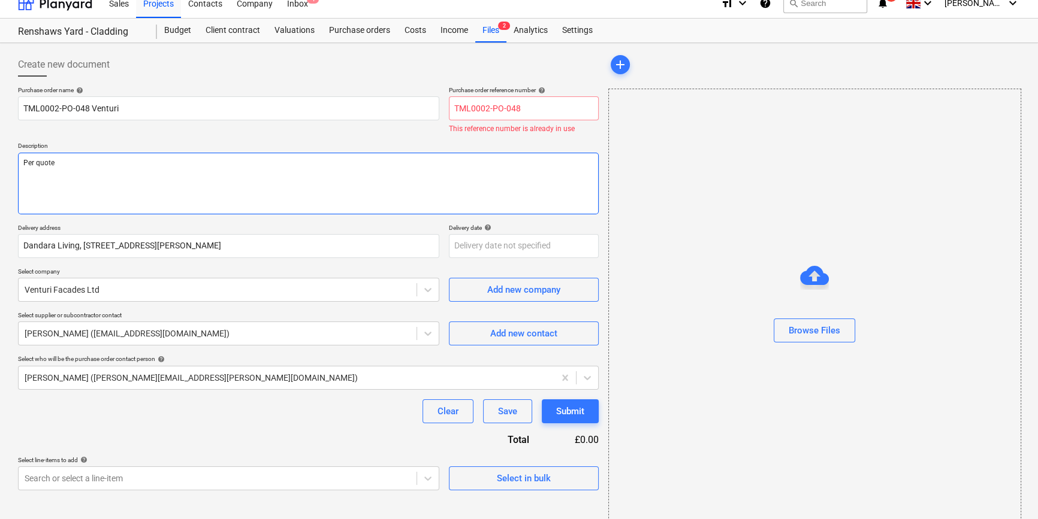
scroll to position [0, 0]
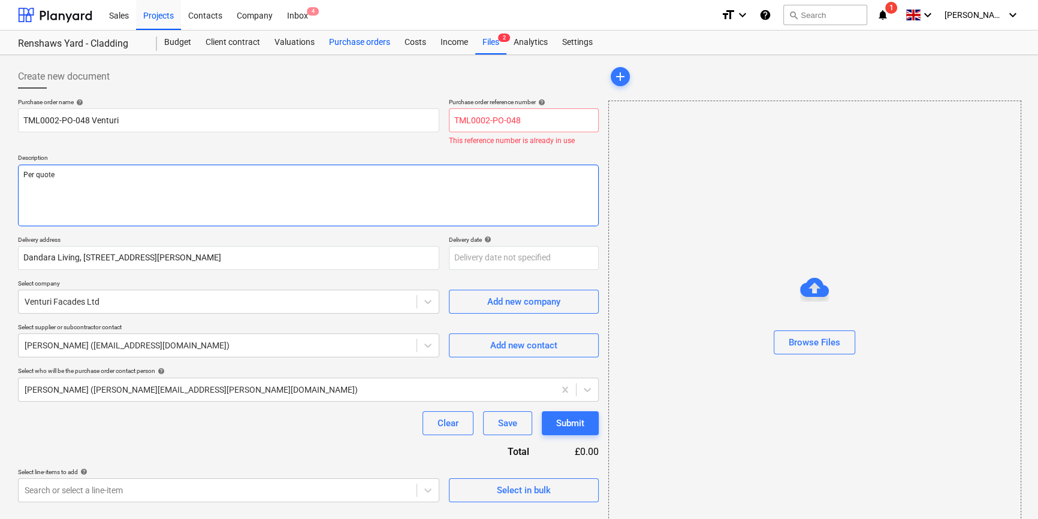
type textarea "Per quote"
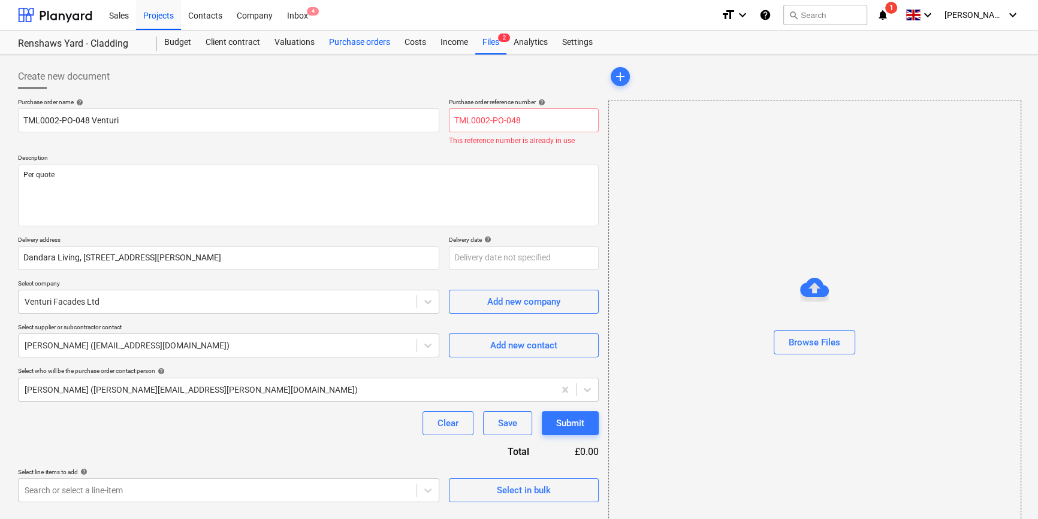
click at [332, 42] on div "Purchase orders" at bounding box center [359, 43] width 75 height 24
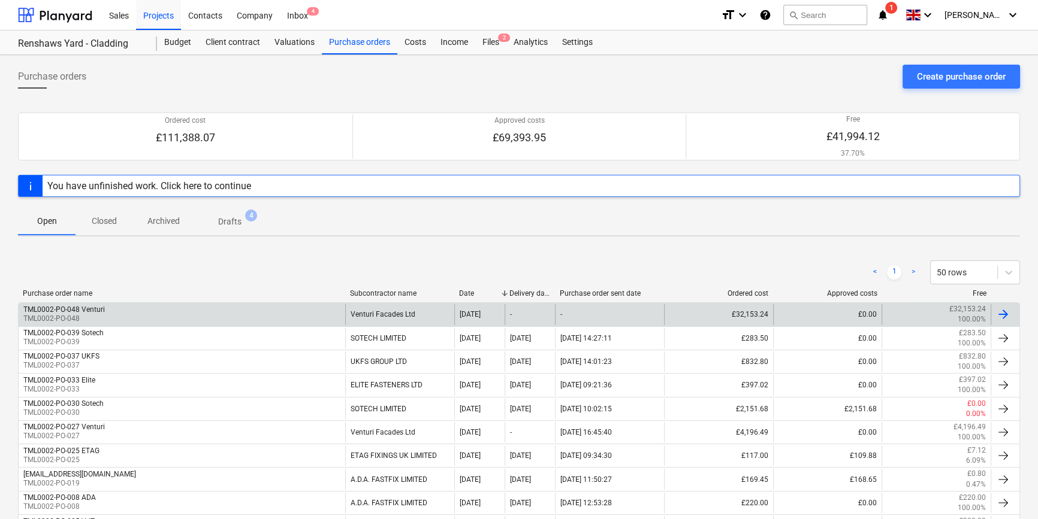
click at [1005, 313] on div at bounding box center [1003, 314] width 14 height 14
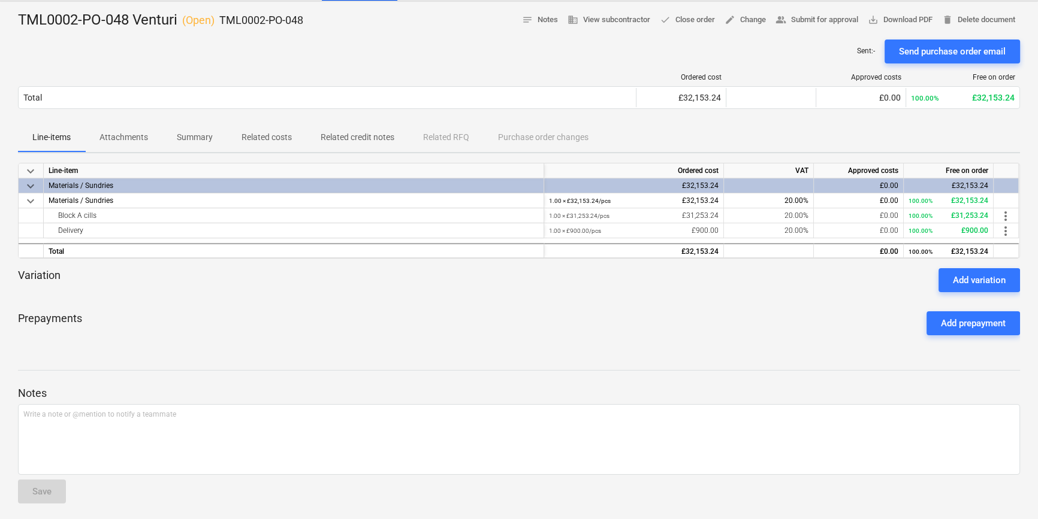
scroll to position [57, 0]
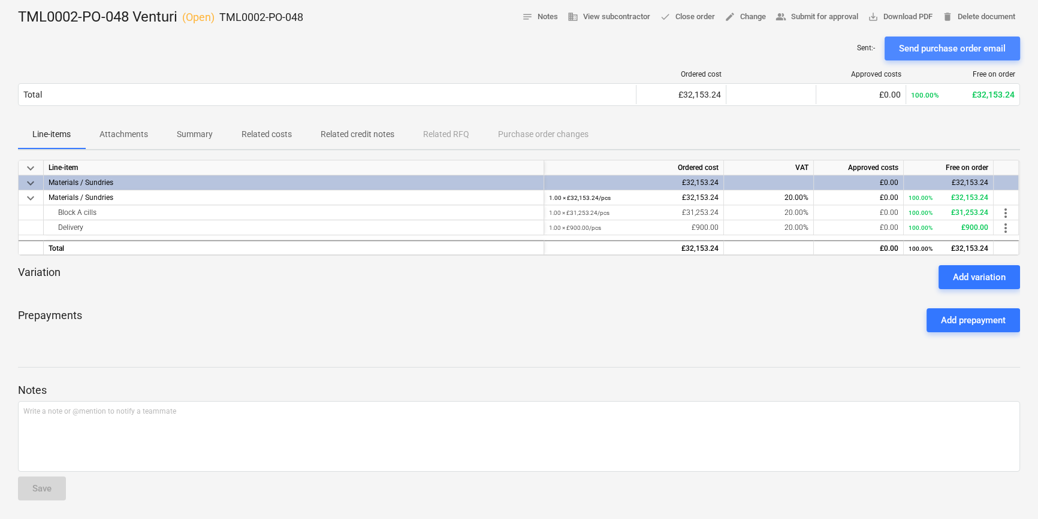
click at [938, 48] on div "Send purchase order email" at bounding box center [952, 49] width 107 height 16
click at [901, 17] on span "save_alt Download PDF" at bounding box center [900, 17] width 65 height 14
click at [280, 319] on div "Prepayments Add prepayment" at bounding box center [519, 320] width 1002 height 43
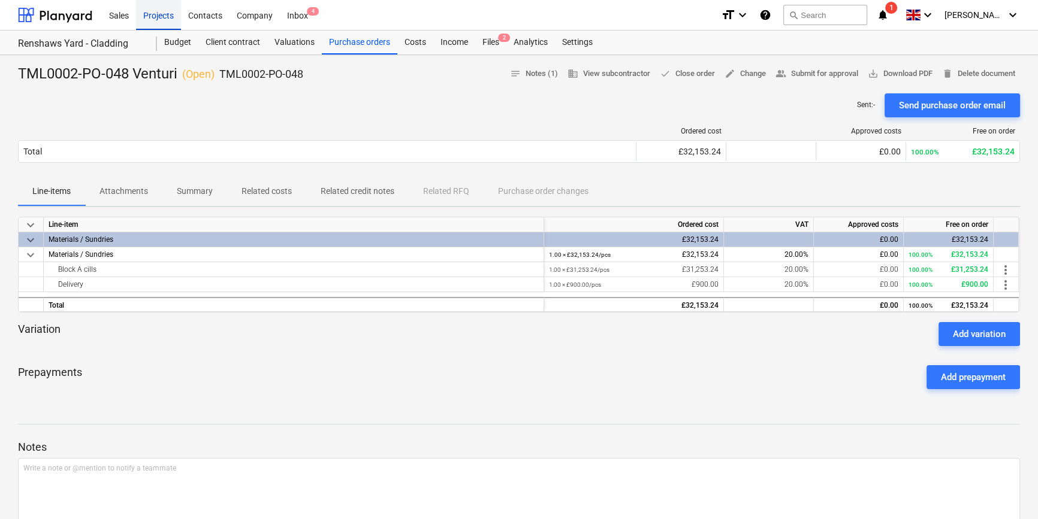
click at [143, 19] on div "Projects" at bounding box center [158, 14] width 45 height 31
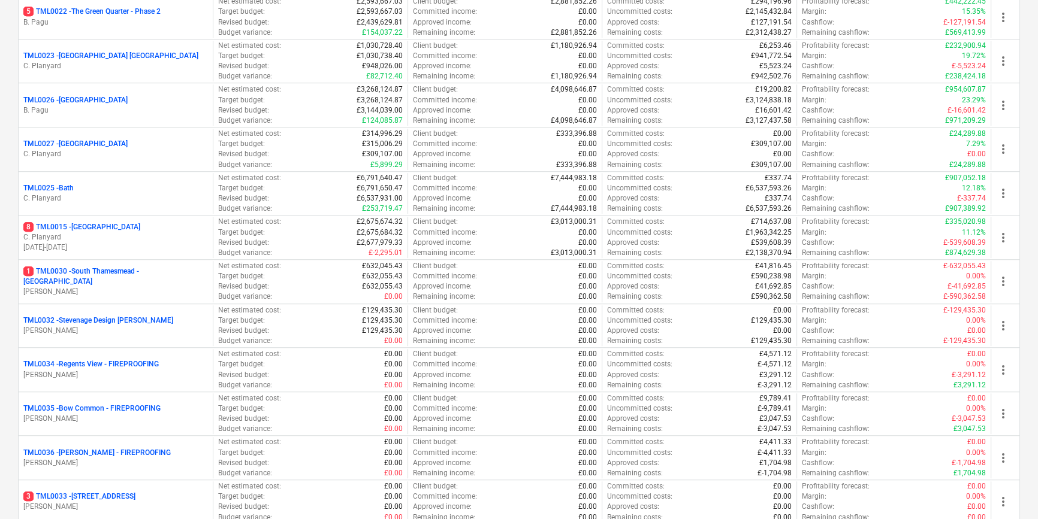
scroll to position [1144, 0]
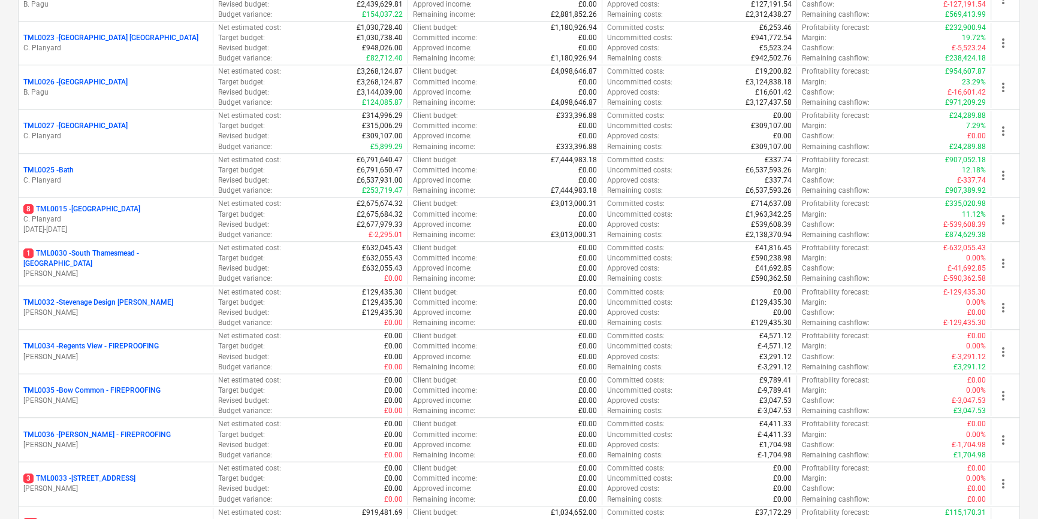
click at [90, 214] on p "C. Planyard" at bounding box center [115, 219] width 185 height 10
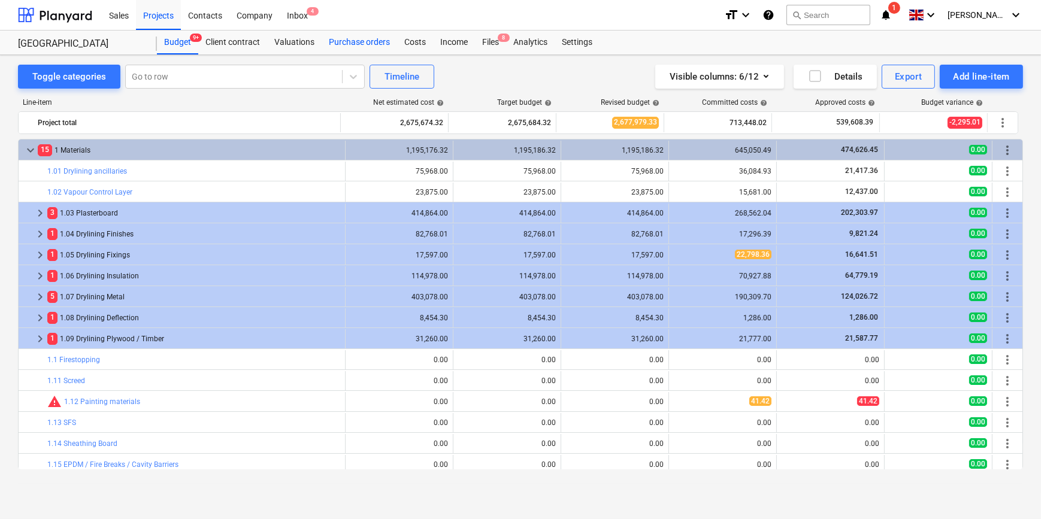
click at [340, 40] on div "Purchase orders" at bounding box center [359, 43] width 75 height 24
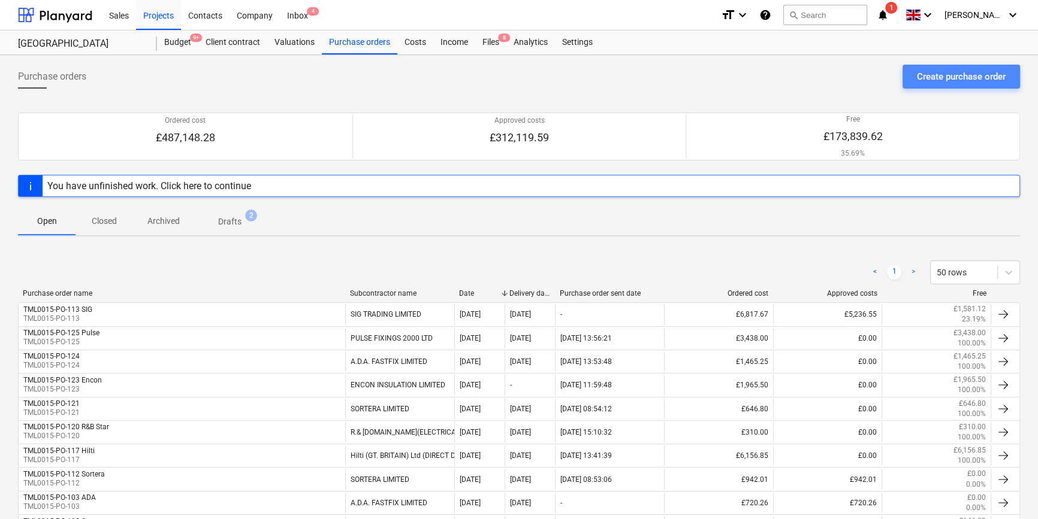
click at [909, 81] on button "Create purchase order" at bounding box center [960, 77] width 117 height 24
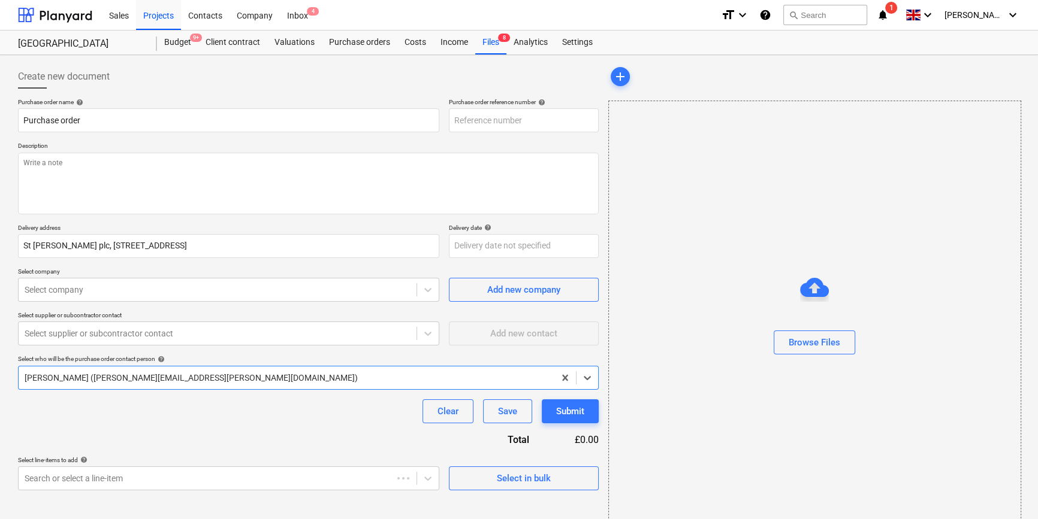
type textarea "x"
type input "TML0015-PO-128"
drag, startPoint x: 524, startPoint y: 117, endPoint x: 448, endPoint y: 119, distance: 76.7
click at [448, 119] on div "Purchase order name help Purchase order Purchase order reference number help TM…" at bounding box center [308, 115] width 581 height 34
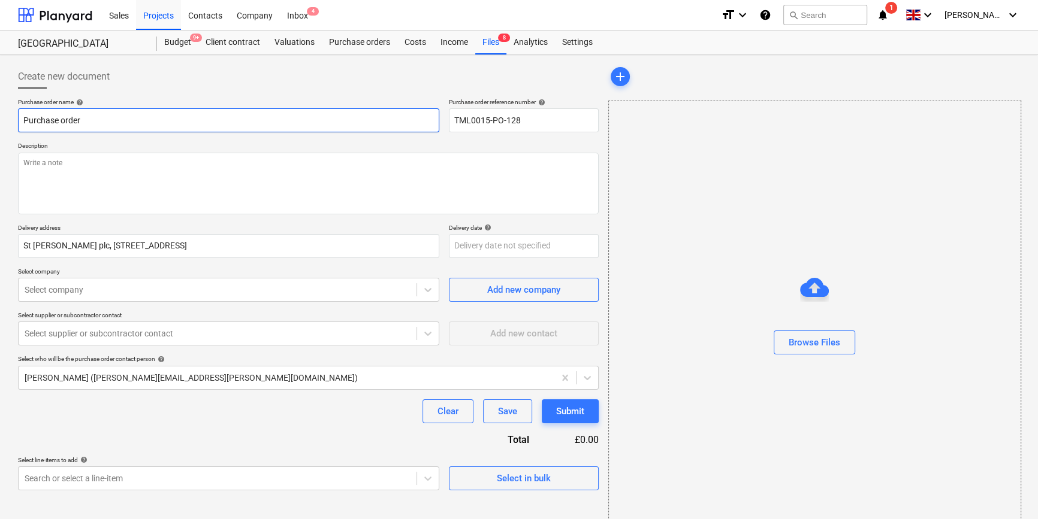
drag, startPoint x: 86, startPoint y: 122, endPoint x: 27, endPoint y: 119, distance: 58.8
click at [24, 120] on input "Purchase order" at bounding box center [228, 120] width 421 height 24
paste input "TML0015-PO-128"
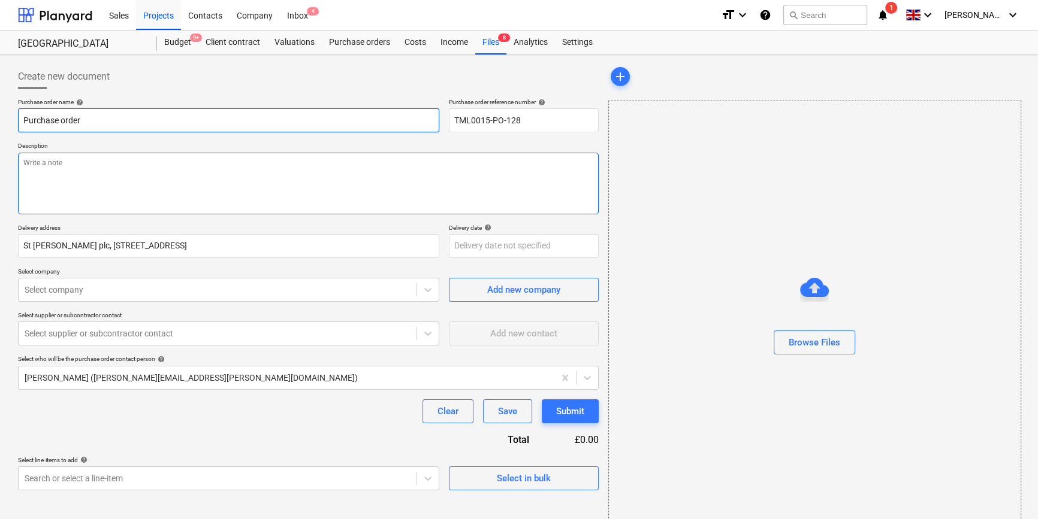
type textarea "x"
type input "TML0015-PO-128"
type textarea "x"
type input "TML0015-PO-128"
type textarea "x"
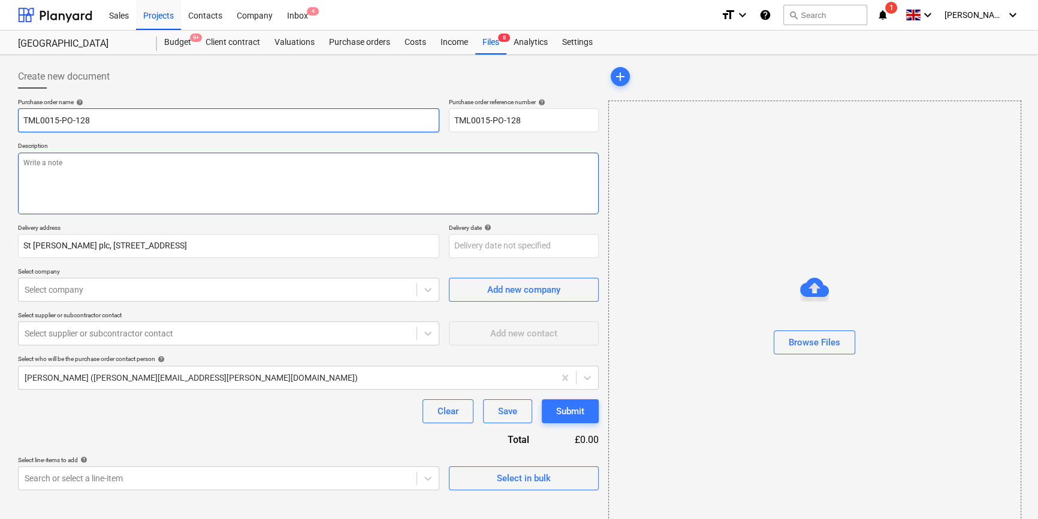
type input "TML0015-PO-128 A"
type textarea "x"
type input "TML0015-PO-128 AD"
type textarea "x"
type input "TML0015-PO-128 ADA"
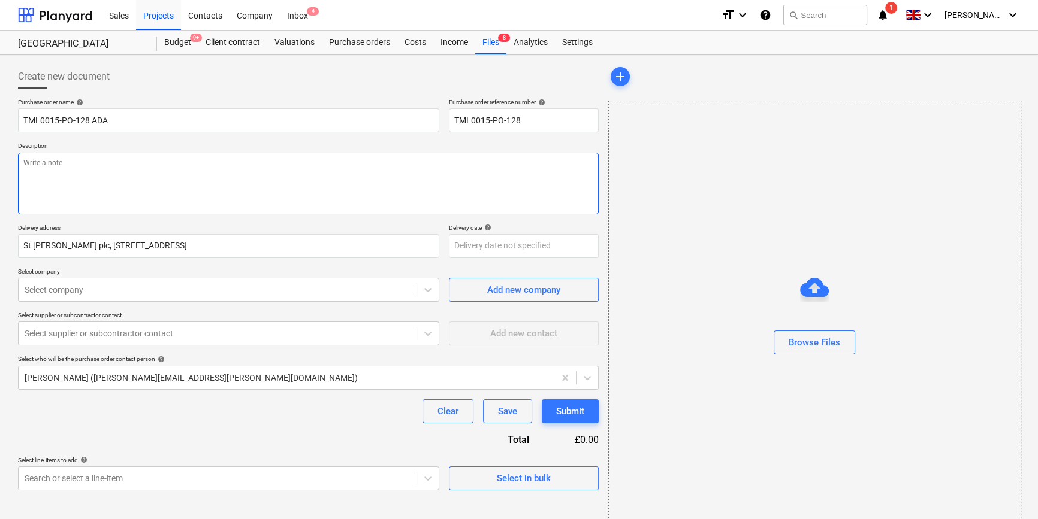
click at [99, 174] on textarea at bounding box center [308, 184] width 581 height 62
type textarea "x"
type textarea "S"
type textarea "x"
type textarea "Si"
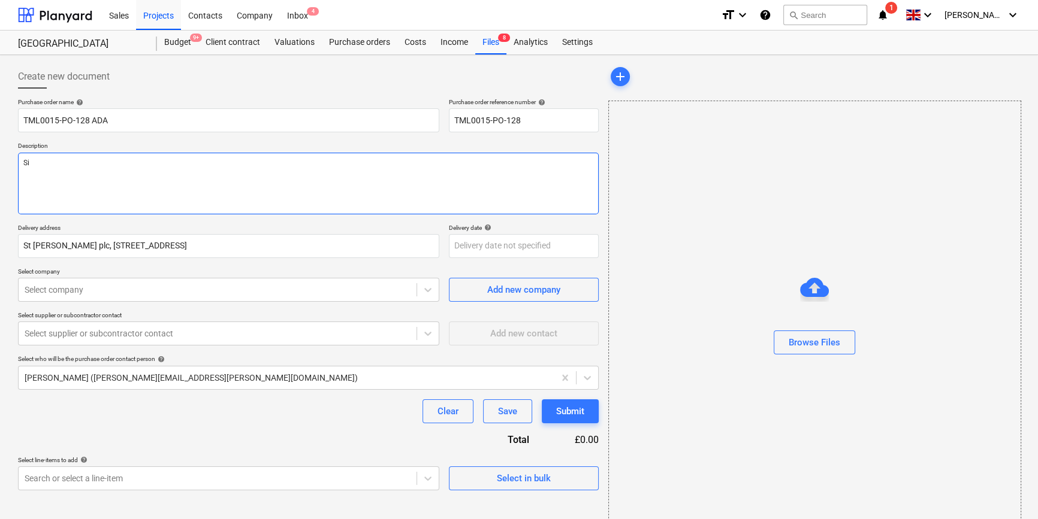
type textarea "x"
type textarea "Sit"
type textarea "x"
type textarea "Site"
type textarea "x"
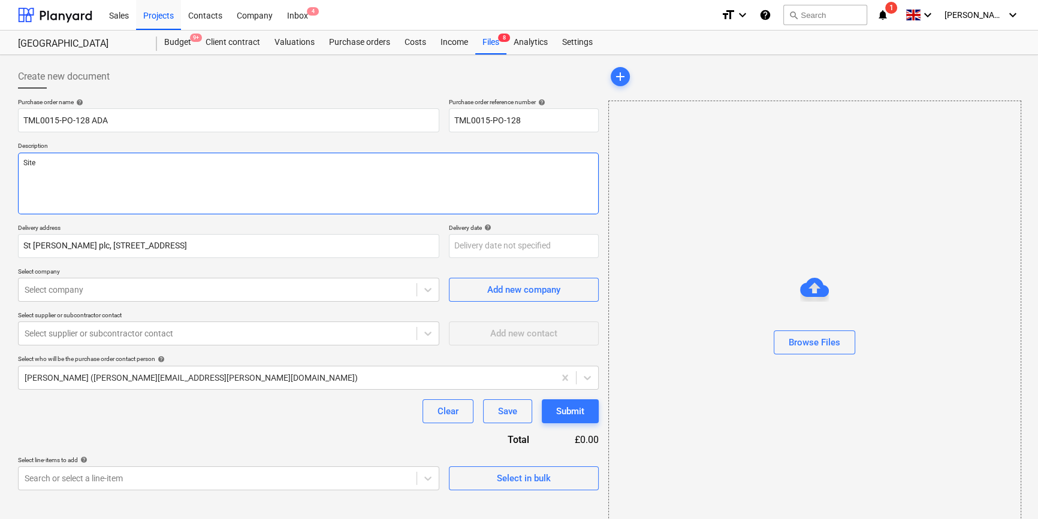
type textarea "Site"
type textarea "x"
type textarea "Site c"
type textarea "x"
type textarea "Site co"
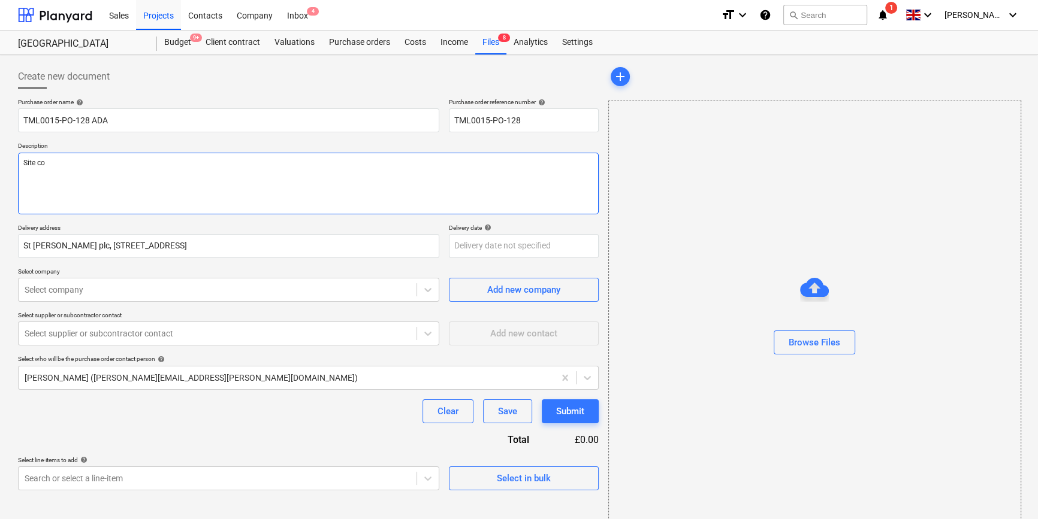
type textarea "x"
type textarea "Site con"
type textarea "x"
type textarea "Site cont"
type textarea "x"
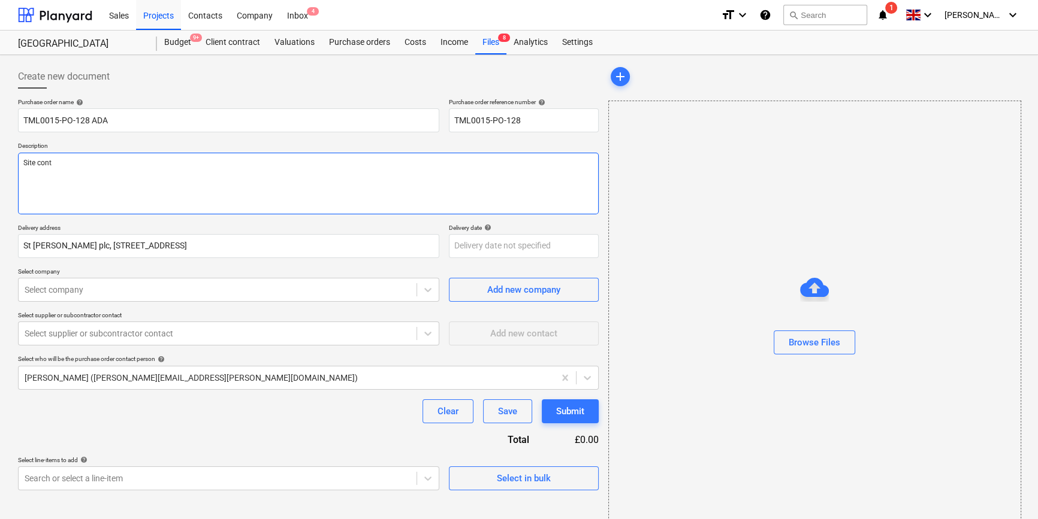
type textarea "Site conta"
type textarea "x"
type textarea "Site contac"
type textarea "x"
type textarea "Site contact"
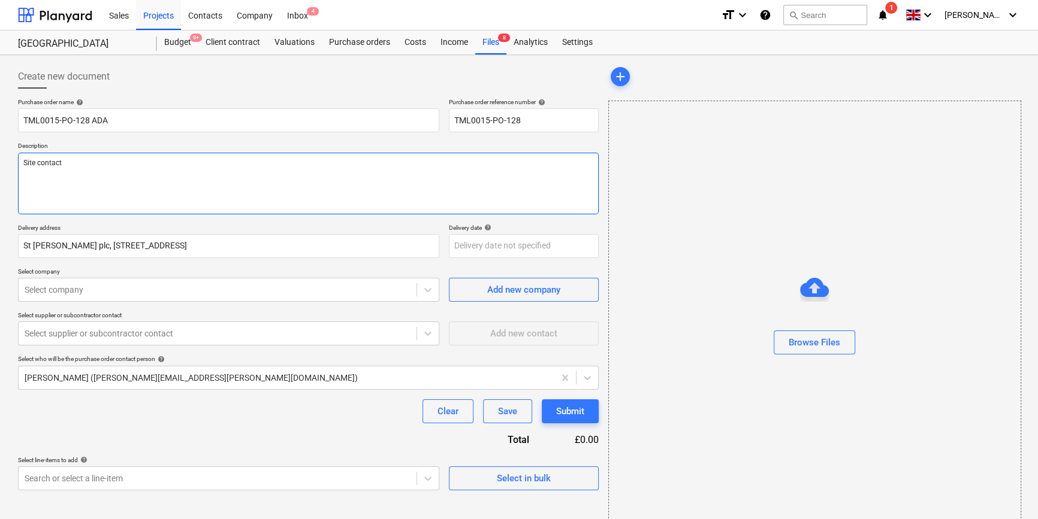
type textarea "x"
type textarea "Site contact"
type textarea "x"
type textarea "Site contact I"
type textarea "x"
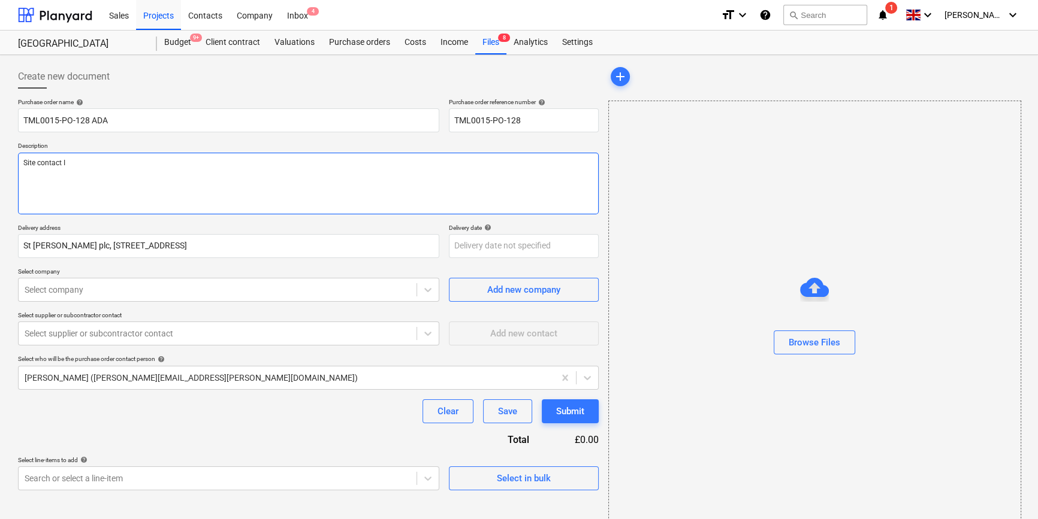
type textarea "Site contact Io"
type textarea "x"
type textarea "Site contact [PERSON_NAME]"
type textarea "x"
type textarea "Site contact [PERSON_NAME]"
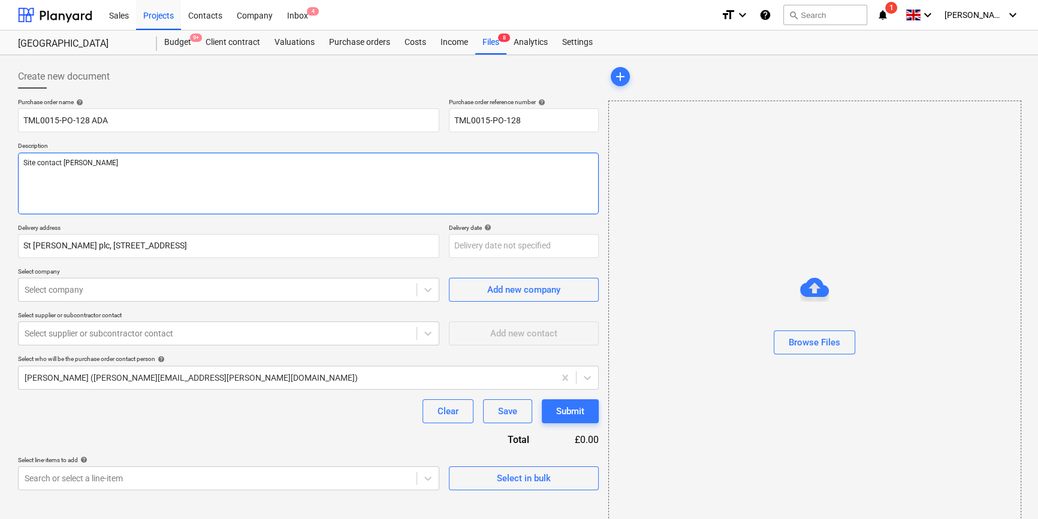
type textarea "x"
type textarea "Site contact Ionic"
type textarea "x"
type textarea "Site contact Ionica"
click at [146, 158] on textarea "Site contact Ionica" at bounding box center [308, 184] width 581 height 62
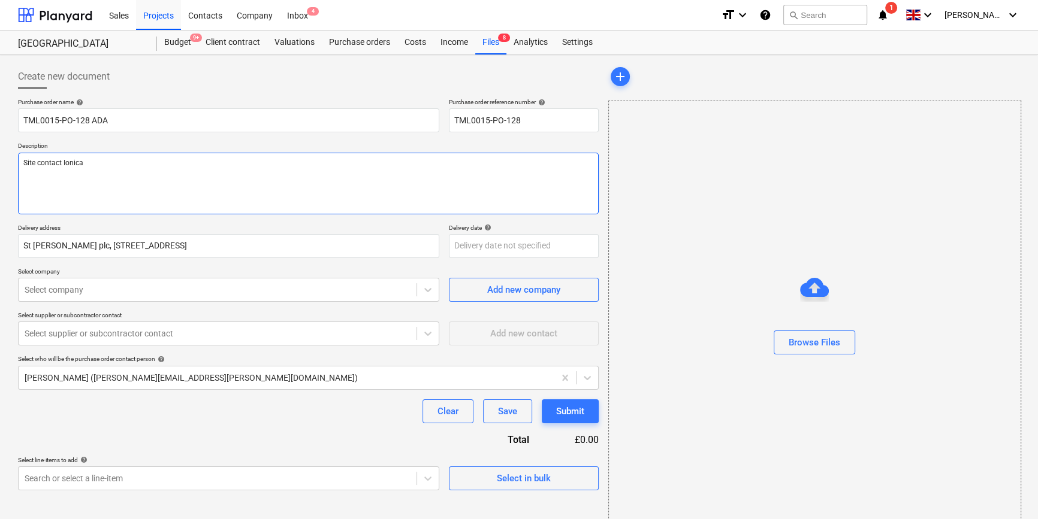
type textarea "x"
type textarea "Site contact Ionica"
paste textarea "07740268893"
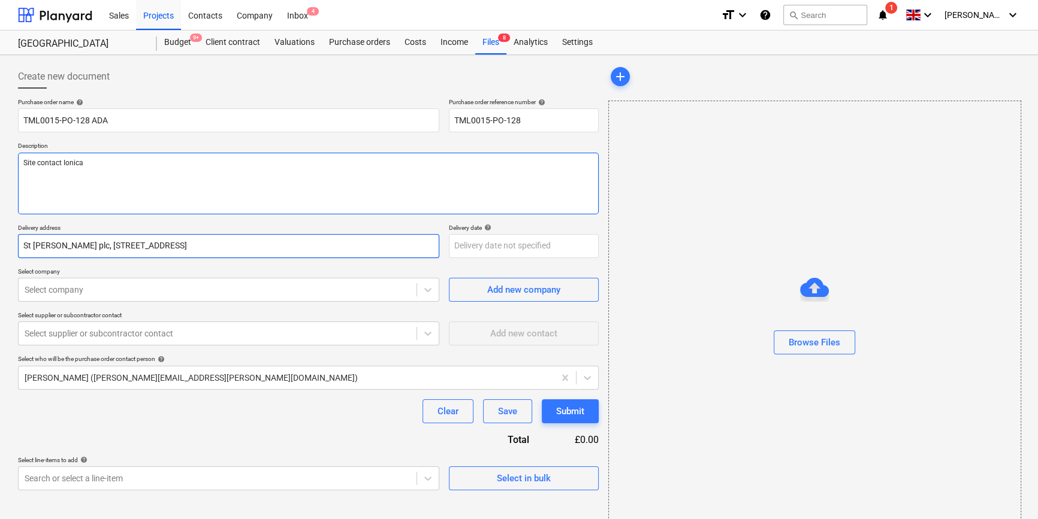
type textarea "x"
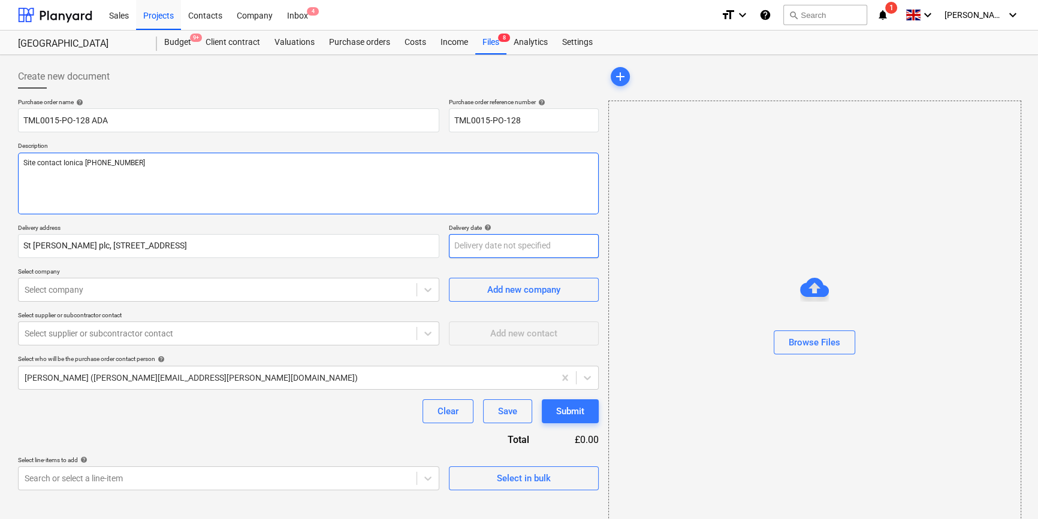
type textarea "Site contact Ionica [PHONE_NUMBER]"
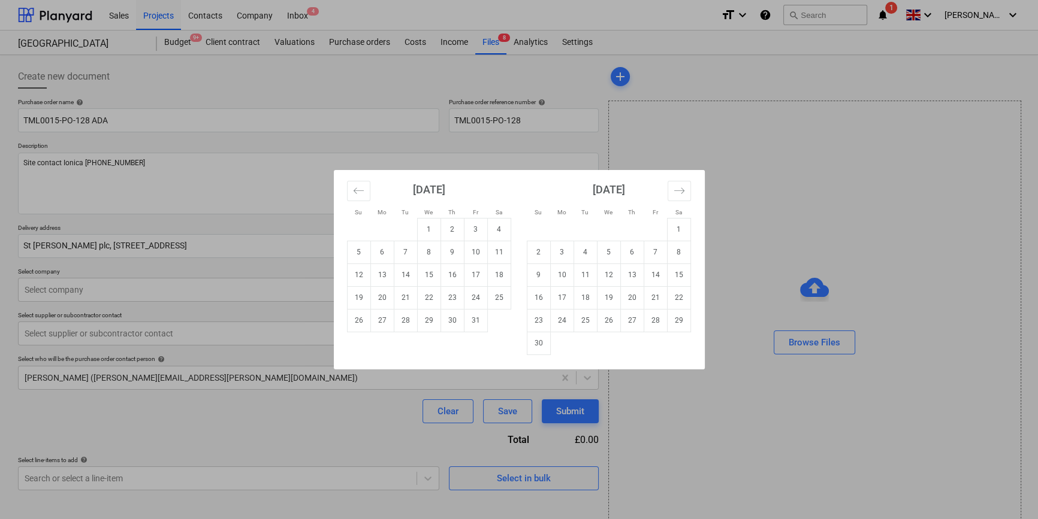
click at [493, 247] on body "Sales Projects Contacts Company Inbox 4 format_size keyboard_arrow_down help se…" at bounding box center [519, 259] width 1038 height 519
click at [428, 253] on td "8" at bounding box center [428, 252] width 23 height 23
type textarea "x"
type input "[DATE]"
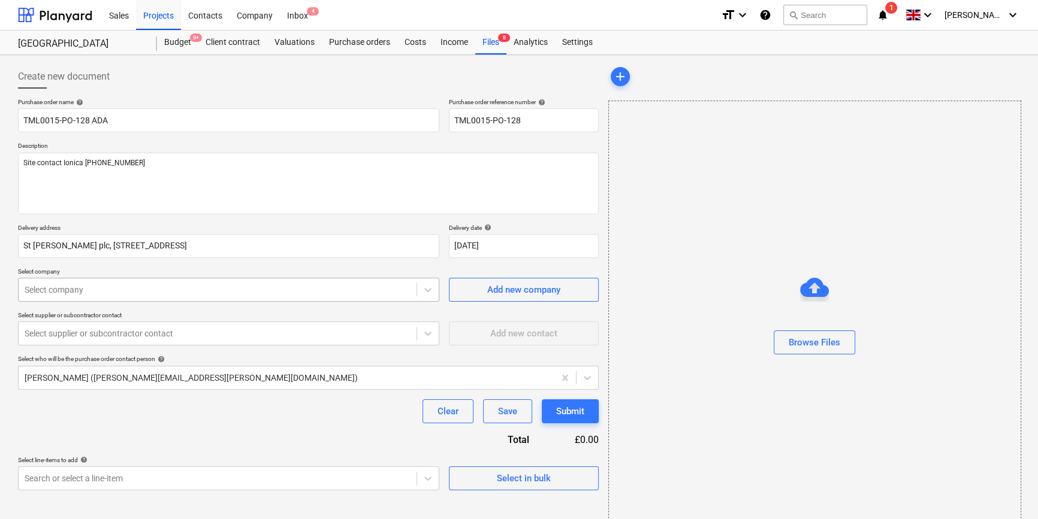
click at [90, 294] on div at bounding box center [218, 290] width 386 height 12
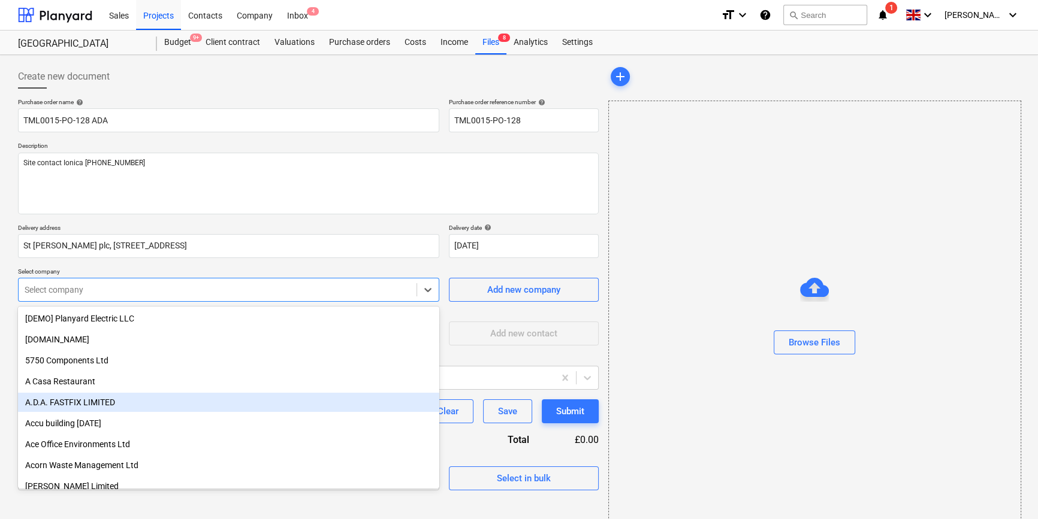
click at [61, 403] on div "A.D.A. FASTFIX LIMITED" at bounding box center [228, 402] width 421 height 19
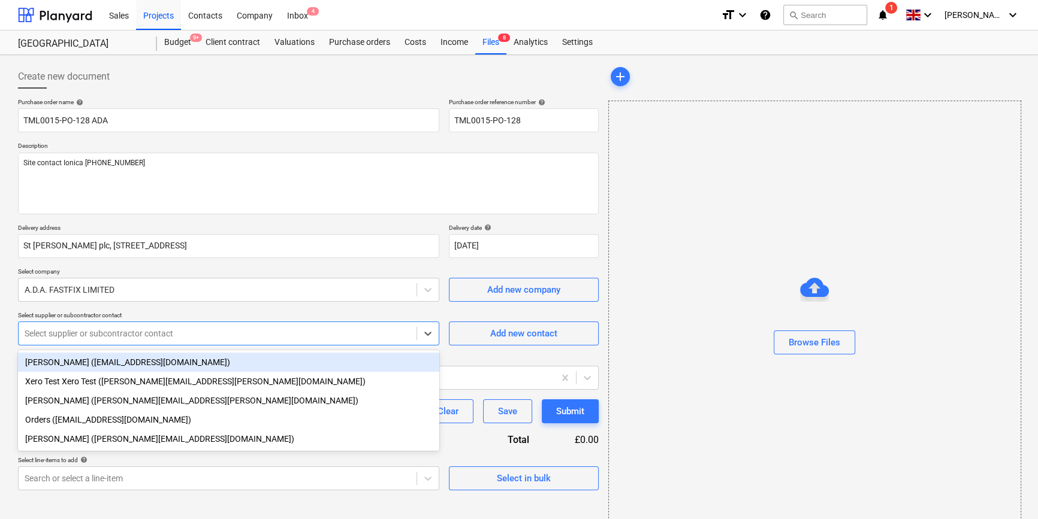
click at [71, 340] on div "Select supplier or subcontractor contact" at bounding box center [218, 333] width 398 height 17
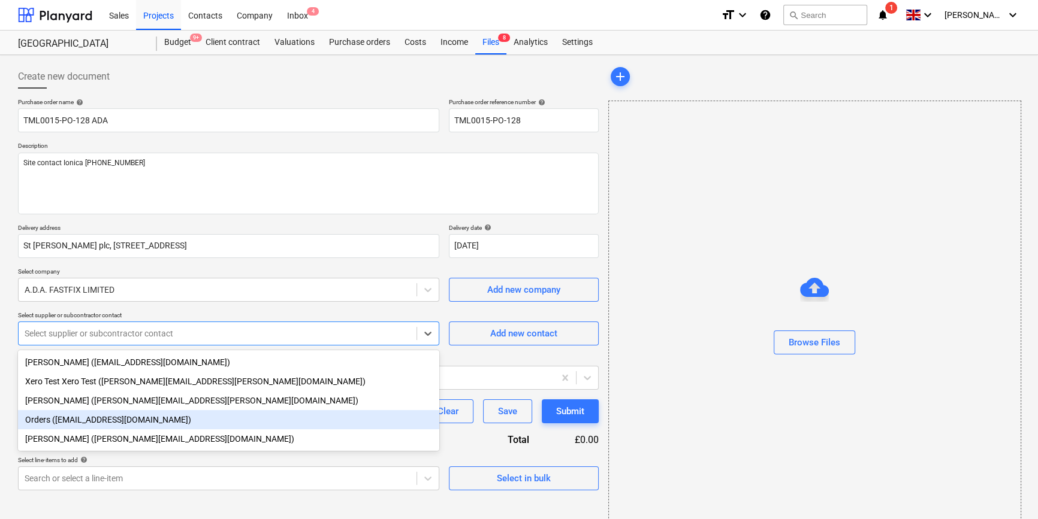
click at [71, 423] on div "Orders ([EMAIL_ADDRESS][DOMAIN_NAME])" at bounding box center [228, 419] width 421 height 19
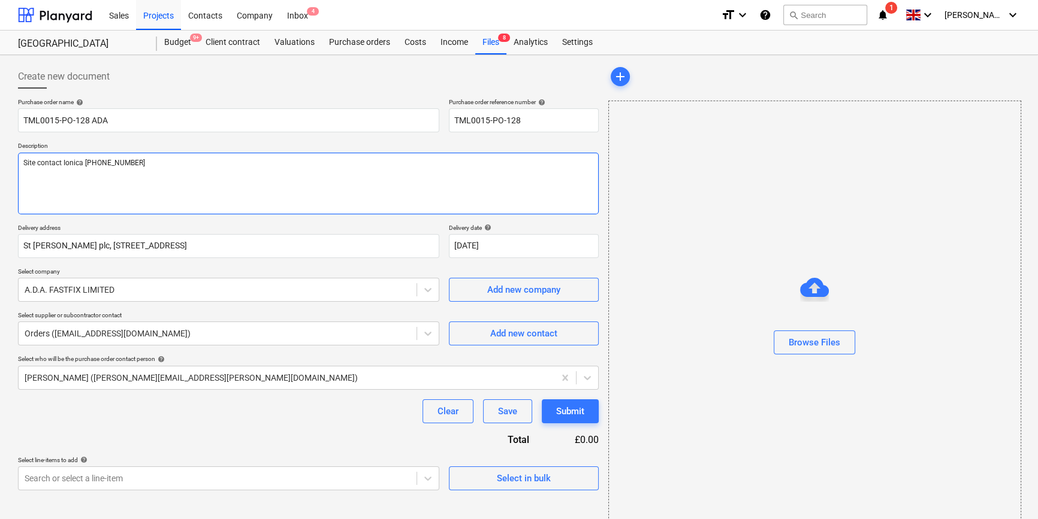
click at [31, 181] on textarea "Site contact Ionica [PHONE_NUMBER]" at bounding box center [308, 184] width 581 height 62
click at [146, 162] on textarea "Site contact Ionica [PHONE_NUMBER]" at bounding box center [308, 184] width 581 height 62
type textarea "x"
type textarea "Site contact Ionica [PHONE_NUMBER]"
type textarea "x"
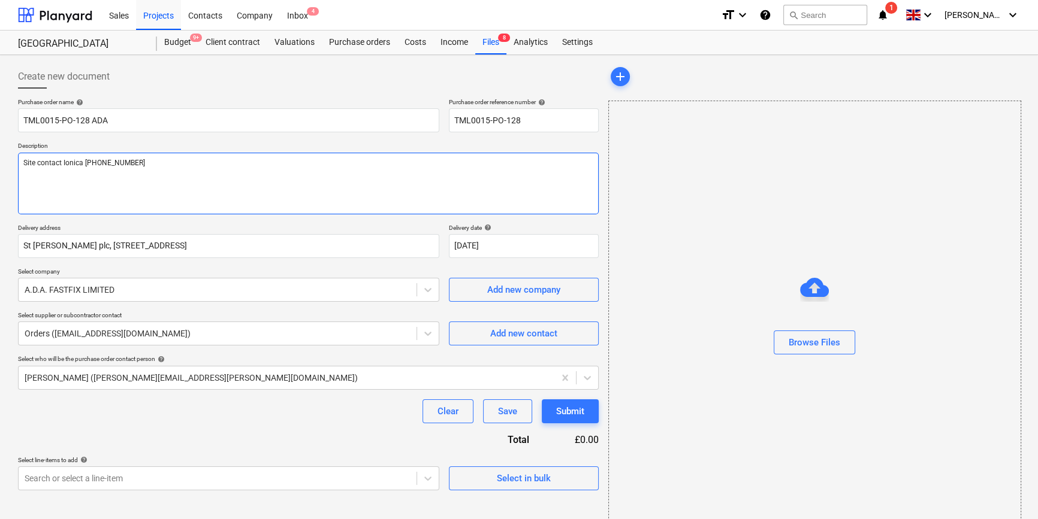
type textarea "Site contact Ionica [PHONE_NUMBER] P"
type textarea "x"
click at [75, 170] on textarea "Site contact Ionica [PHONE_NUMBER] Per quote" at bounding box center [308, 184] width 581 height 62
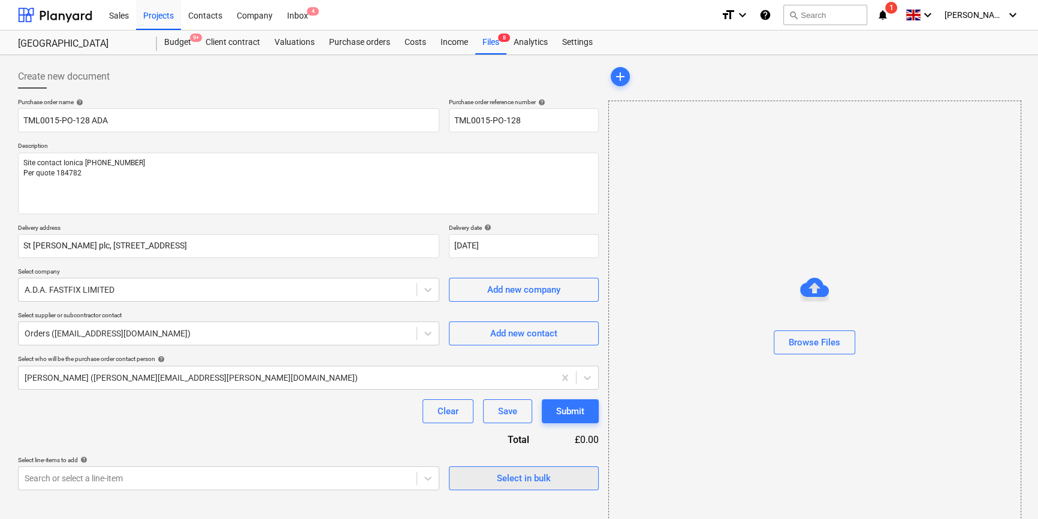
click at [494, 485] on span "Select in bulk" at bounding box center [524, 479] width 120 height 16
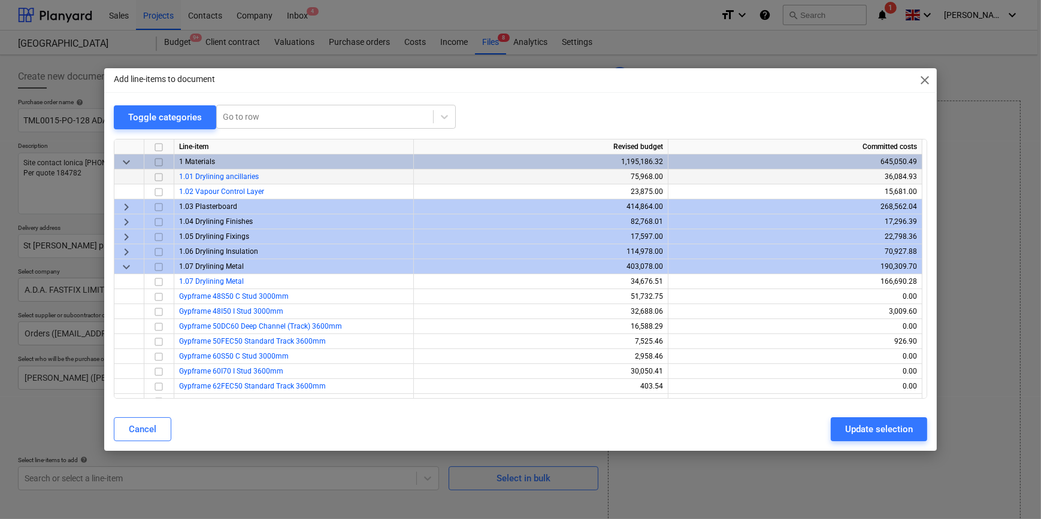
click at [156, 177] on input "checkbox" at bounding box center [159, 177] width 14 height 14
click at [125, 265] on span "keyboard_arrow_down" at bounding box center [126, 266] width 14 height 14
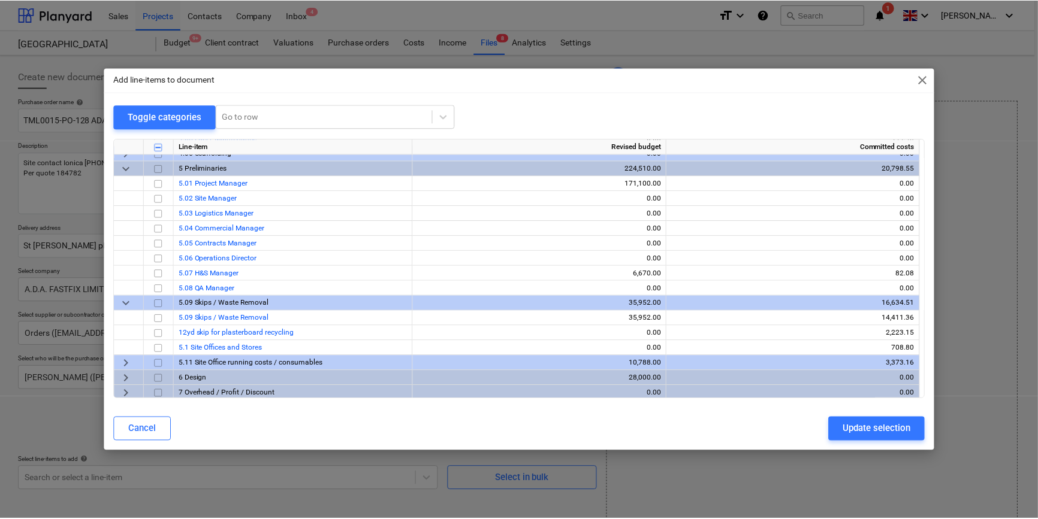
scroll to position [595, 0]
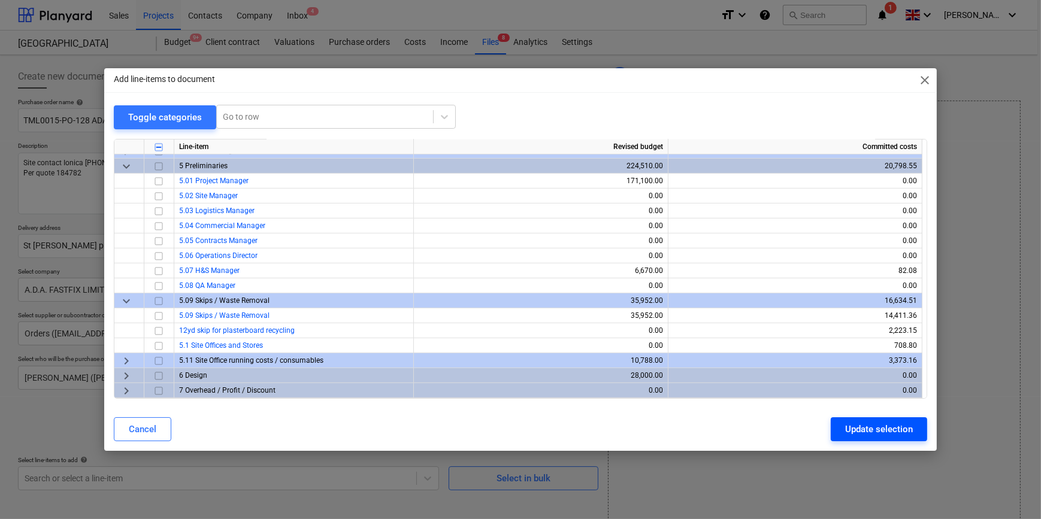
click at [861, 431] on div "Update selection" at bounding box center [879, 430] width 68 height 16
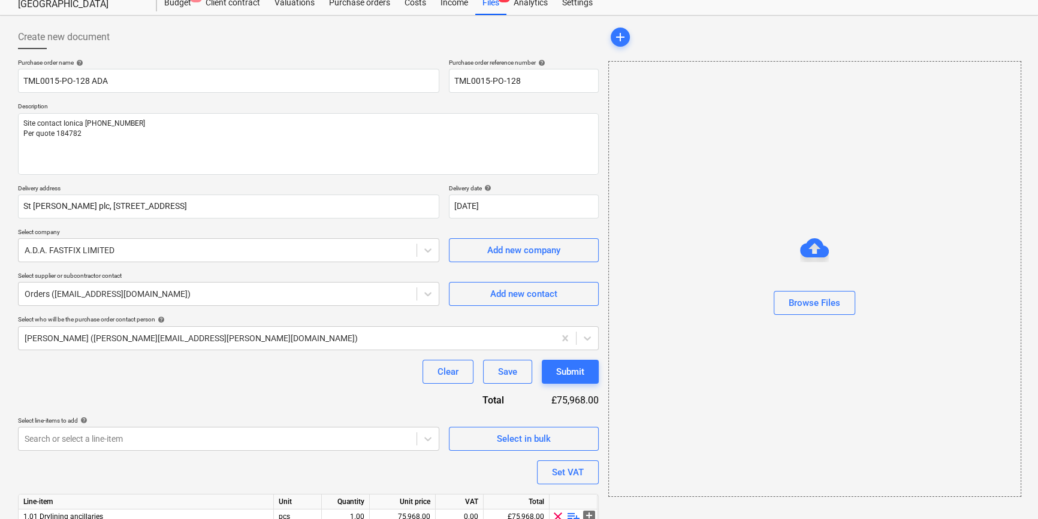
scroll to position [93, 0]
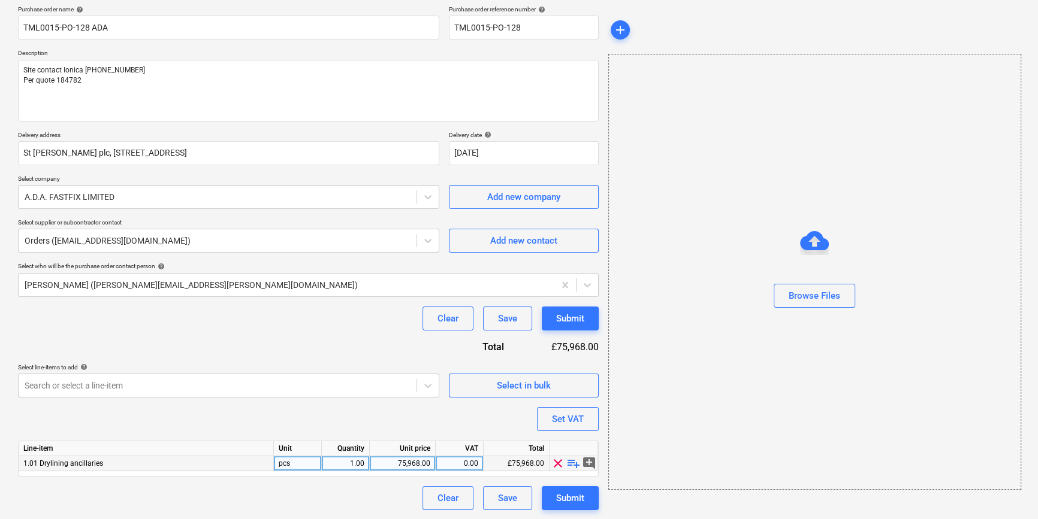
click at [571, 464] on span "playlist_add" at bounding box center [573, 464] width 14 height 14
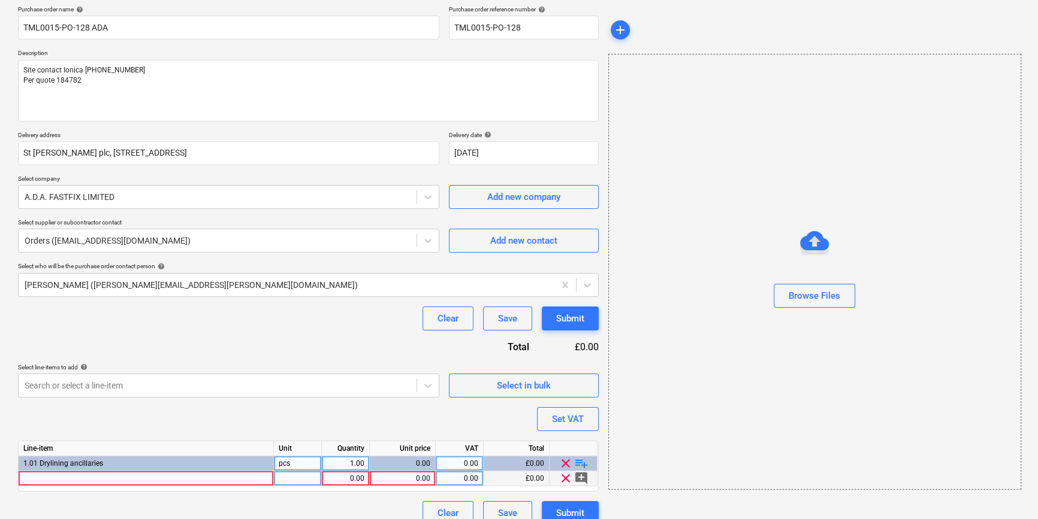
click at [35, 476] on div at bounding box center [146, 479] width 255 height 15
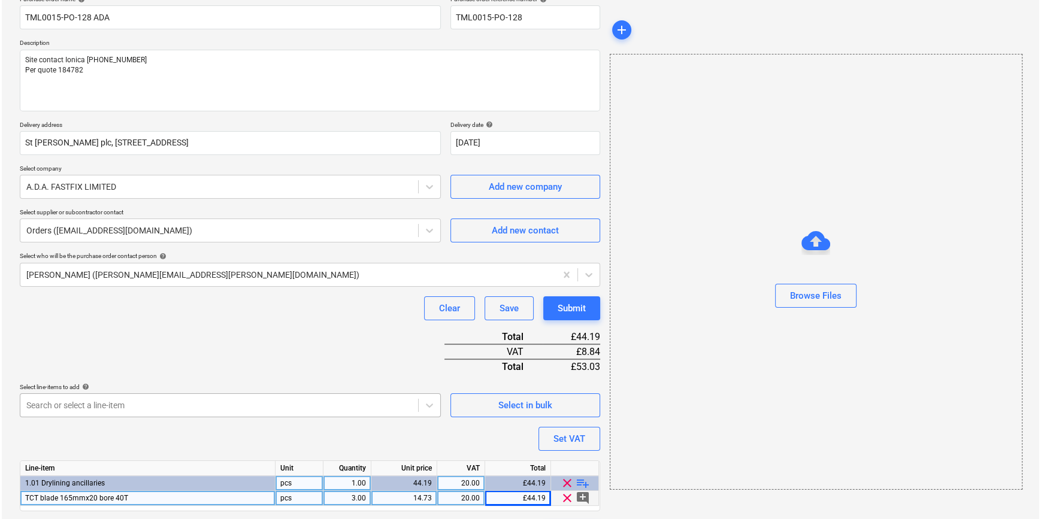
scroll to position [138, 0]
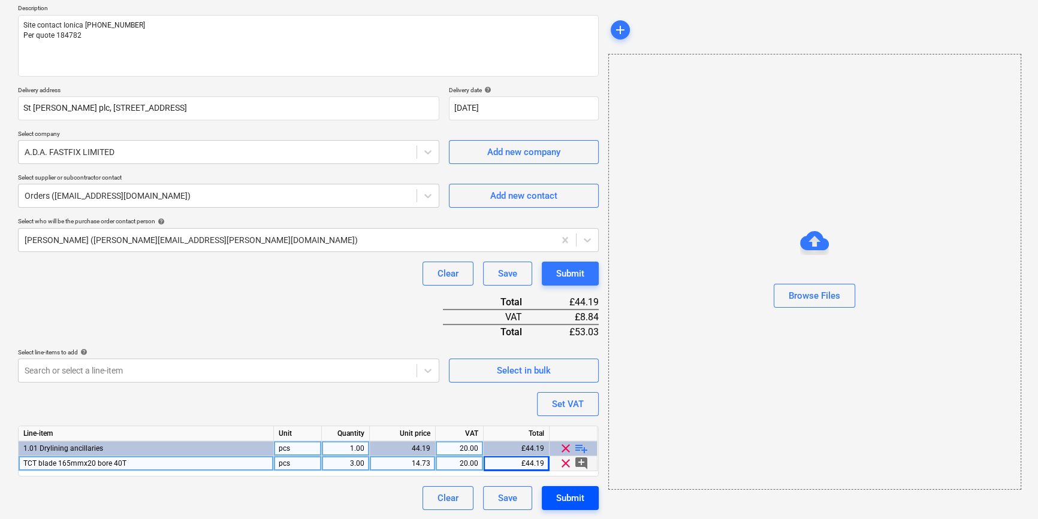
click at [571, 504] on div "Submit" at bounding box center [570, 499] width 28 height 16
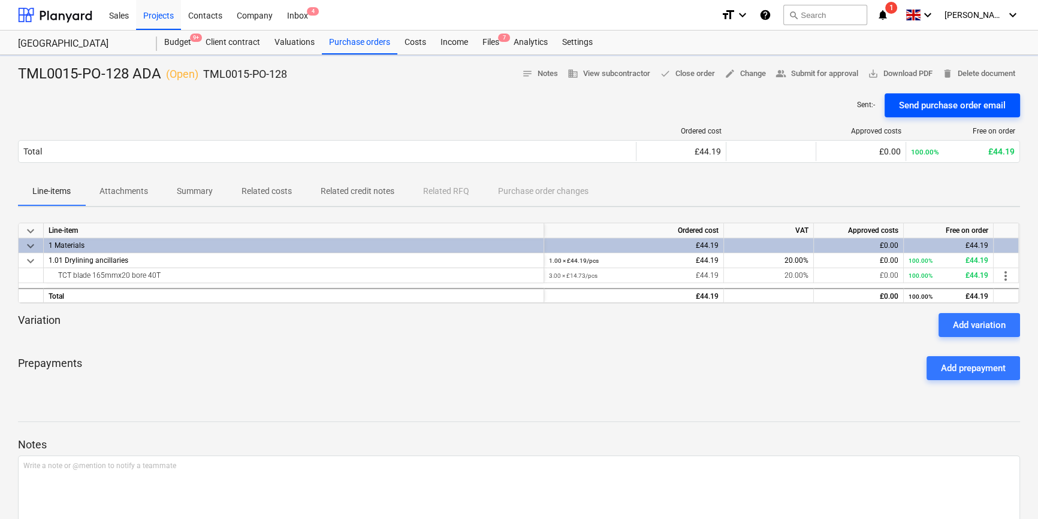
click at [895, 102] on button "Send purchase order email" at bounding box center [951, 105] width 135 height 24
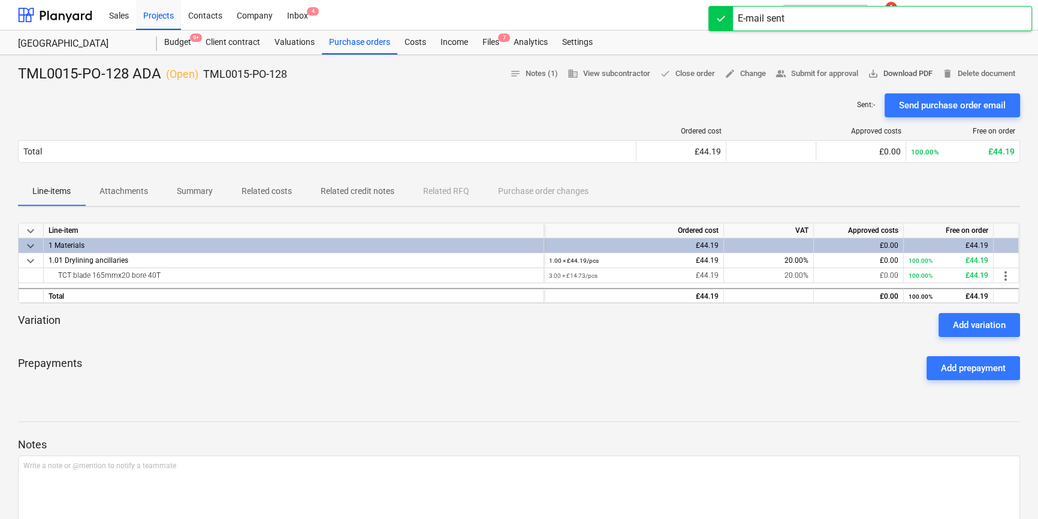
click at [884, 74] on span "save_alt Download PDF" at bounding box center [900, 74] width 65 height 14
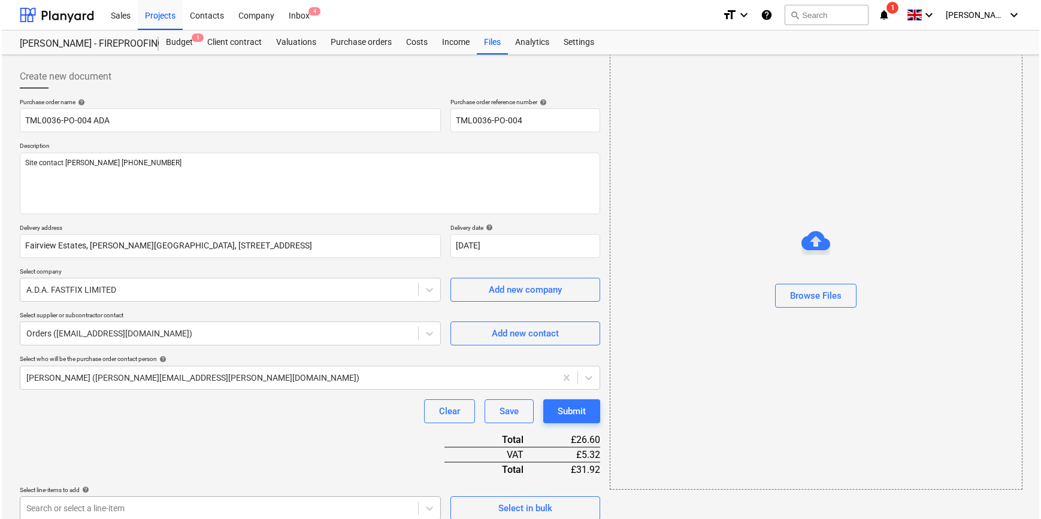
scroll to position [153, 0]
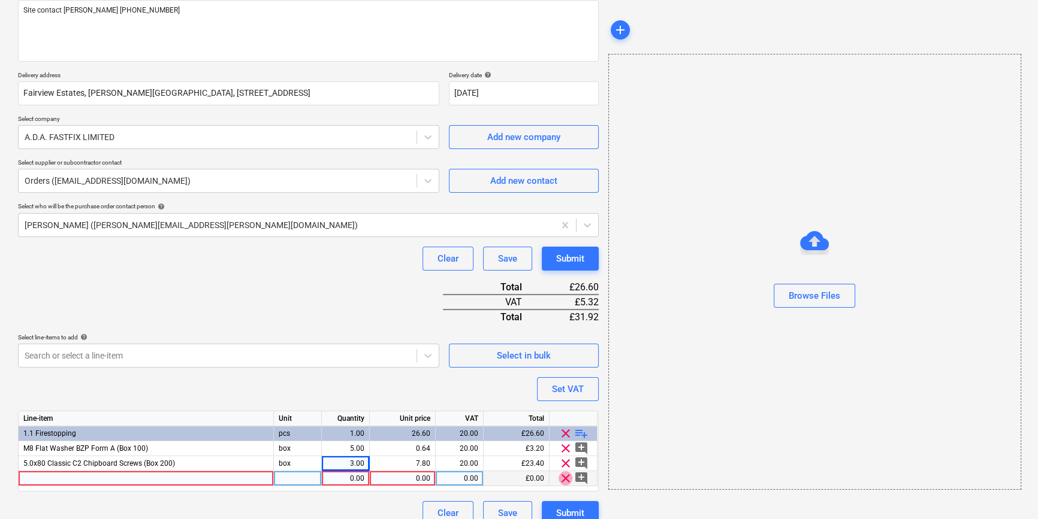
click at [564, 479] on span "clear" at bounding box center [565, 479] width 14 height 14
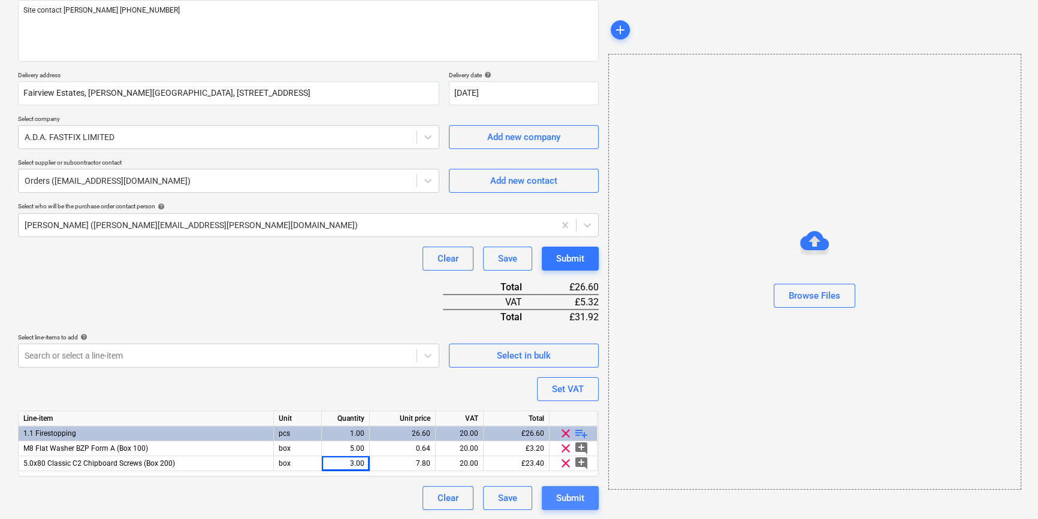
click at [564, 497] on div "Submit" at bounding box center [570, 499] width 28 height 16
type textarea "x"
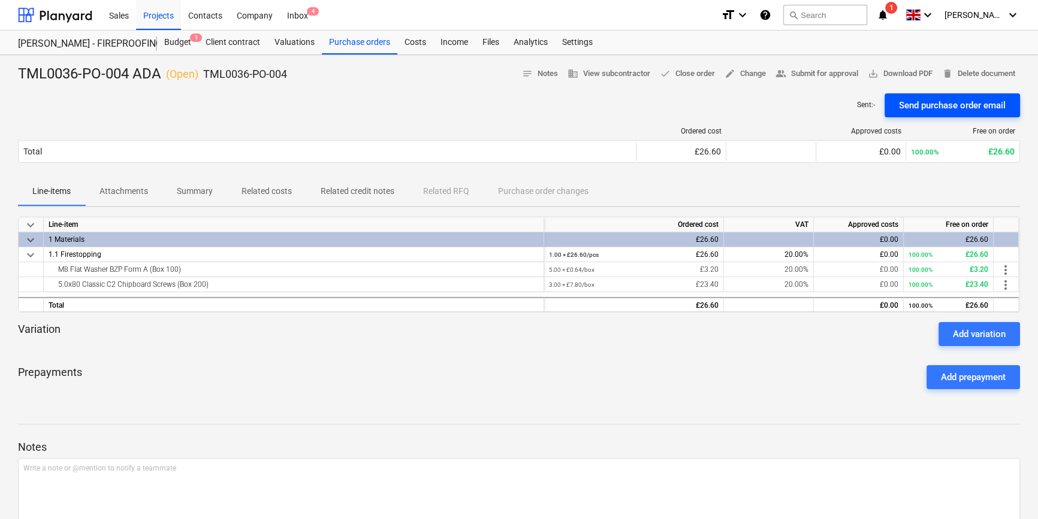
click at [939, 103] on div "Send purchase order email" at bounding box center [952, 106] width 107 height 16
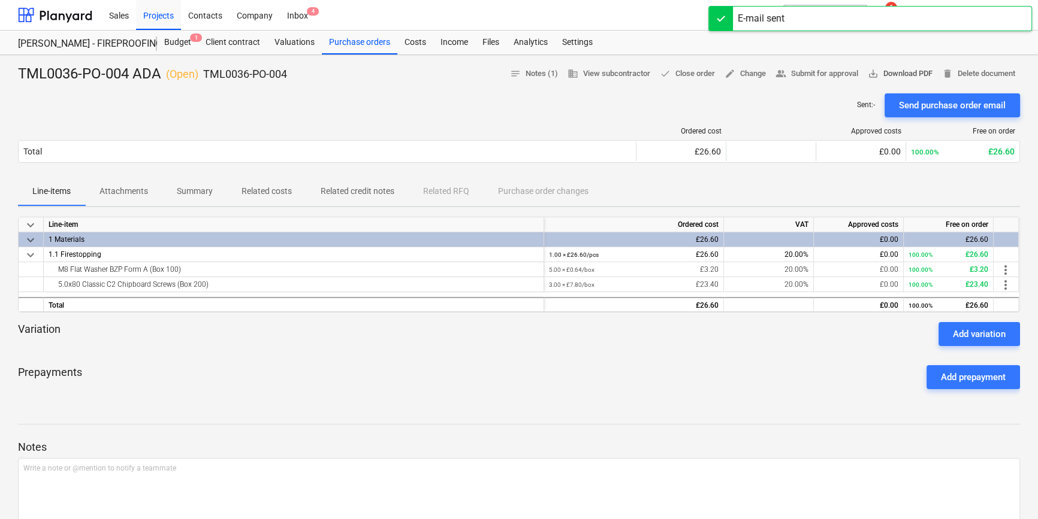
click at [906, 74] on span "save_alt Download PDF" at bounding box center [900, 74] width 65 height 14
